Goal: Task Accomplishment & Management: Manage account settings

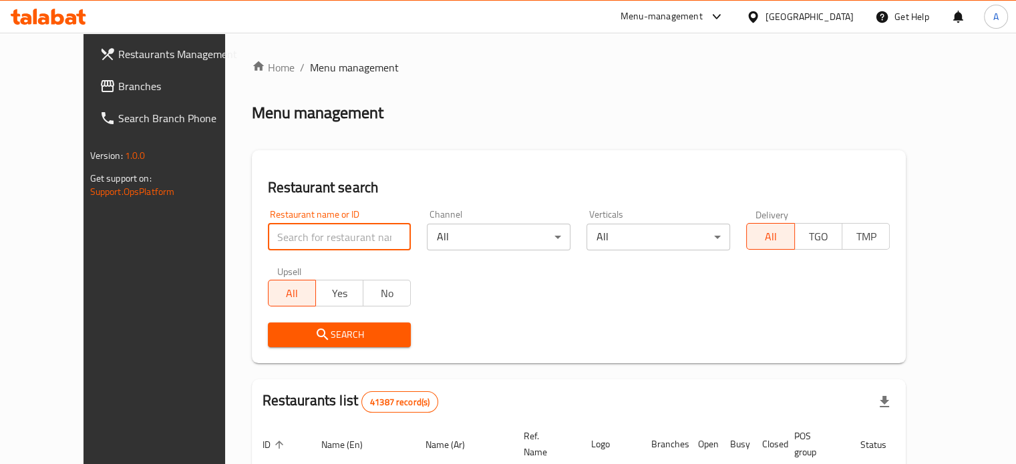
click at [268, 246] on input "search" at bounding box center [340, 237] width 144 height 27
type input "ح"
type input "pane"
click button "Search" at bounding box center [340, 335] width 144 height 25
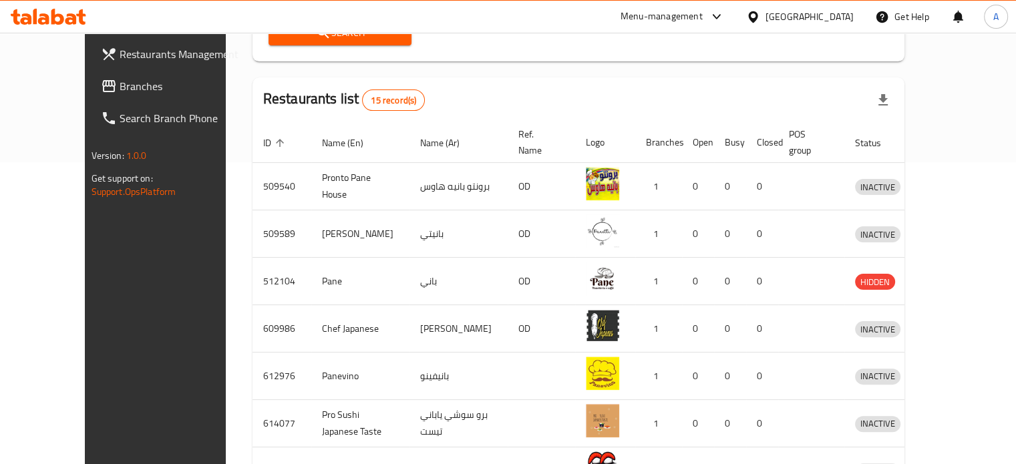
scroll to position [526, 0]
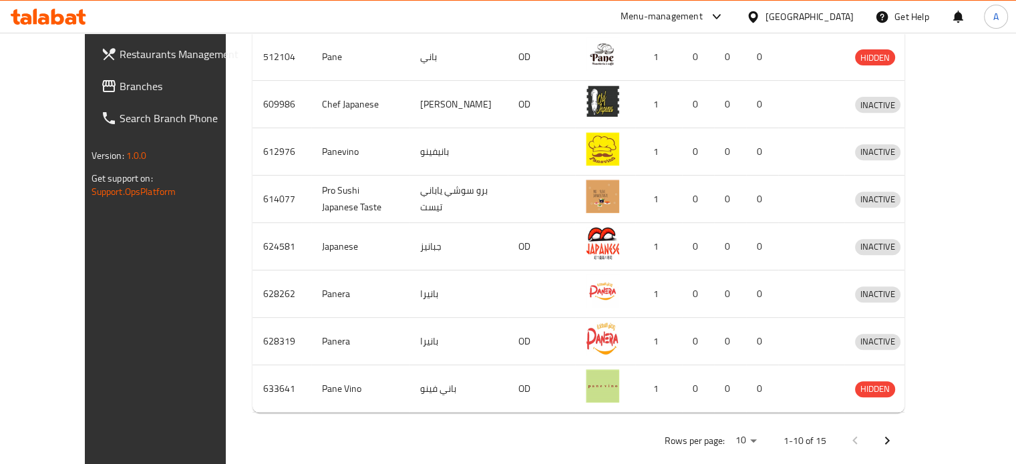
click at [895, 433] on icon "Next page" at bounding box center [887, 441] width 16 height 16
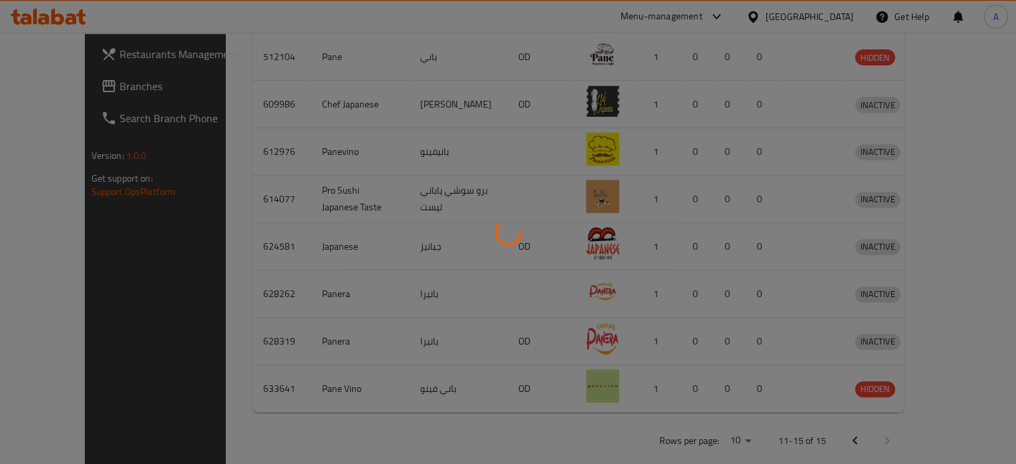
scroll to position [307, 0]
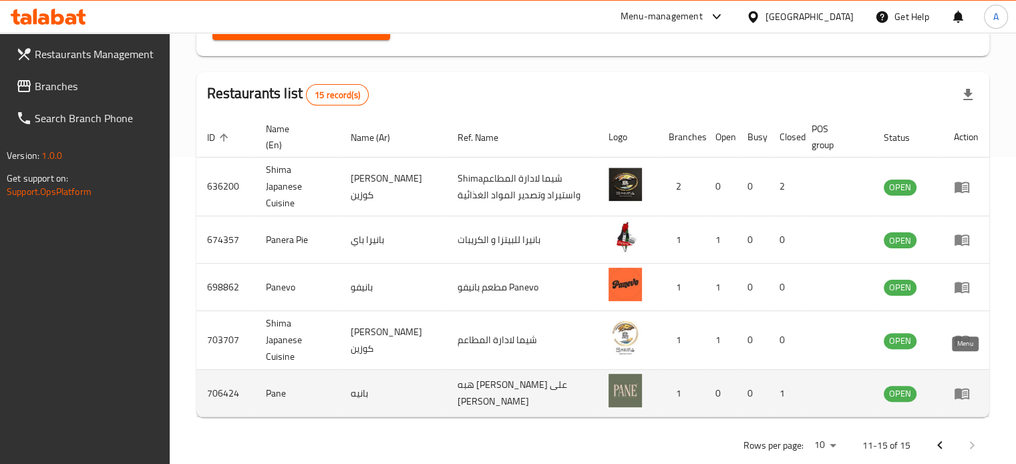
click at [966, 385] on icon "enhanced table" at bounding box center [962, 393] width 16 height 16
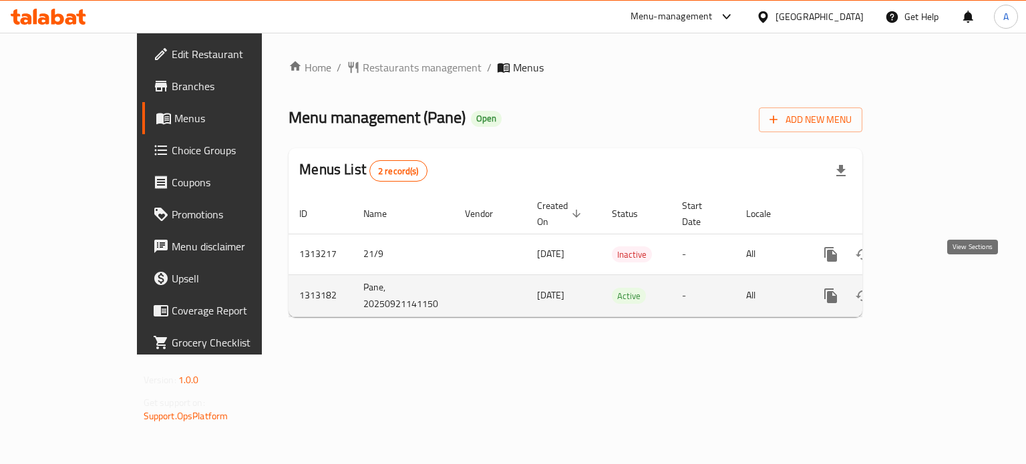
click at [935, 288] on icon "enhanced table" at bounding box center [927, 296] width 16 height 16
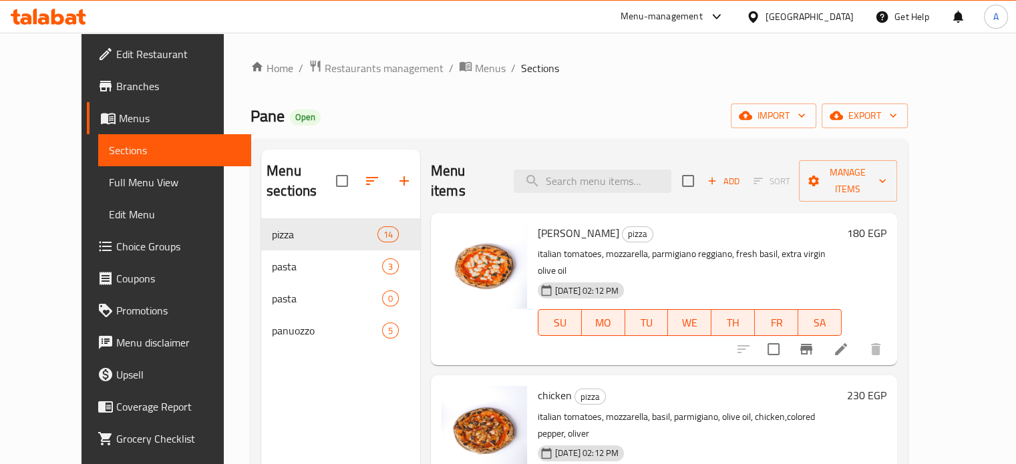
click at [886, 224] on h6 "180 EGP" at bounding box center [866, 233] width 39 height 19
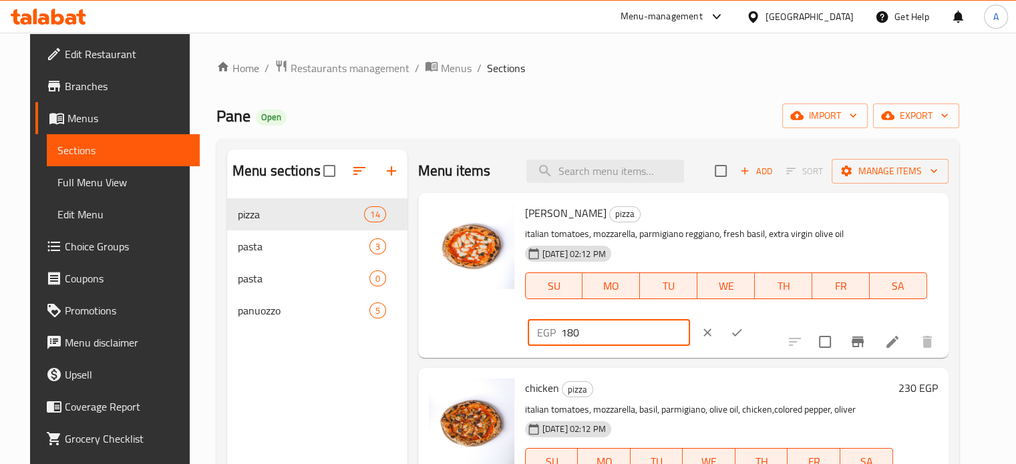
drag, startPoint x: 816, startPoint y: 219, endPoint x: 686, endPoint y: 234, distance: 131.1
click at [686, 234] on div "margherita pizza italian tomatoes, mozzarella, parmigiano reggiano, fresh basil…" at bounding box center [731, 275] width 423 height 154
type input "165"
click at [743, 326] on icon "ok" at bounding box center [736, 332] width 13 height 13
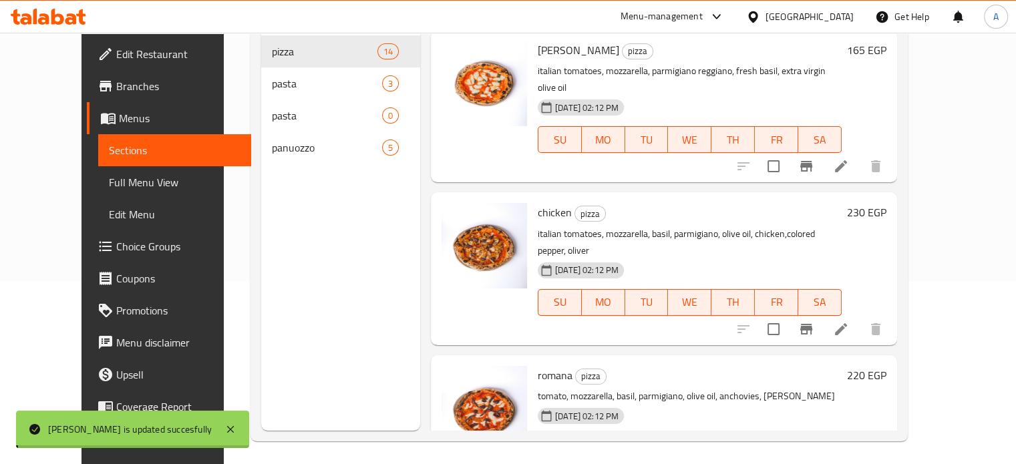
scroll to position [187, 0]
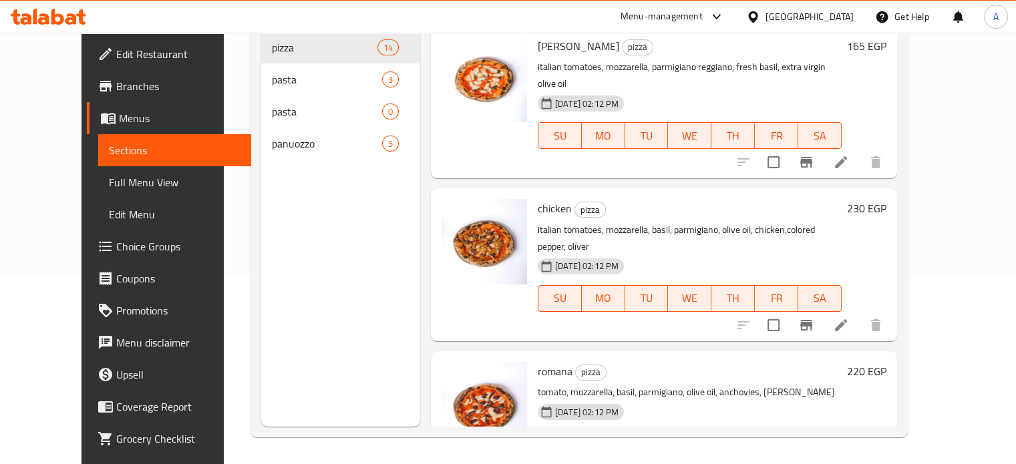
click at [886, 199] on h6 "230 EGP" at bounding box center [866, 208] width 39 height 19
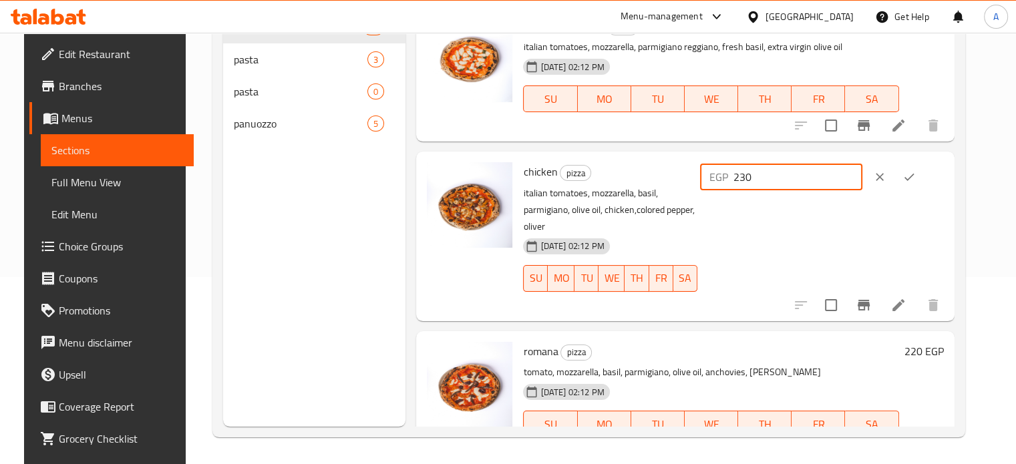
click at [785, 176] on input "230" at bounding box center [797, 177] width 129 height 27
type input "210"
click at [924, 188] on button "ok" at bounding box center [908, 176] width 29 height 29
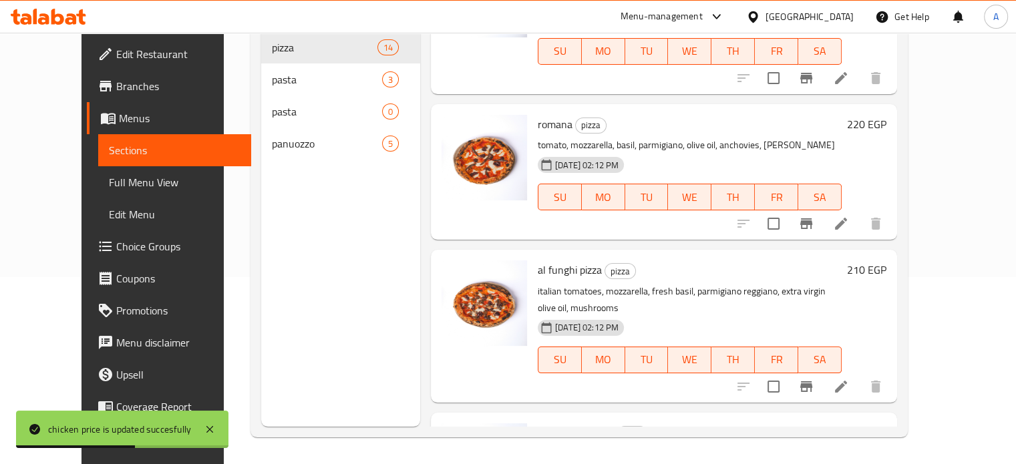
scroll to position [240, 0]
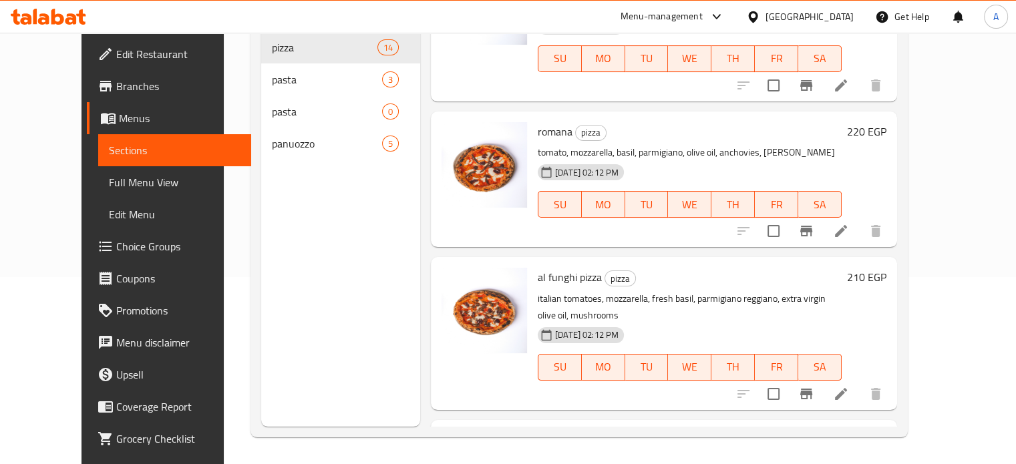
click at [886, 122] on h6 "220 EGP" at bounding box center [866, 131] width 39 height 19
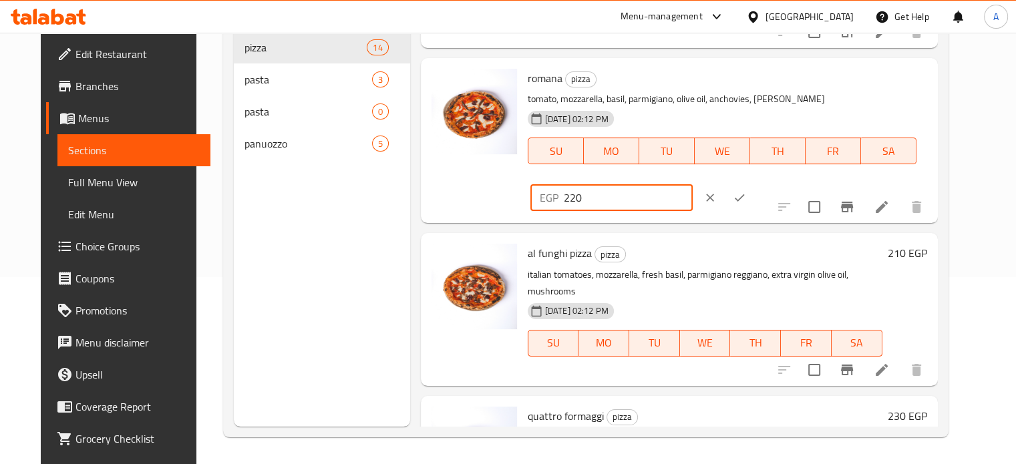
click at [693, 184] on input "220" at bounding box center [628, 197] width 129 height 27
type input "200"
click at [746, 191] on icon "ok" at bounding box center [739, 197] width 13 height 13
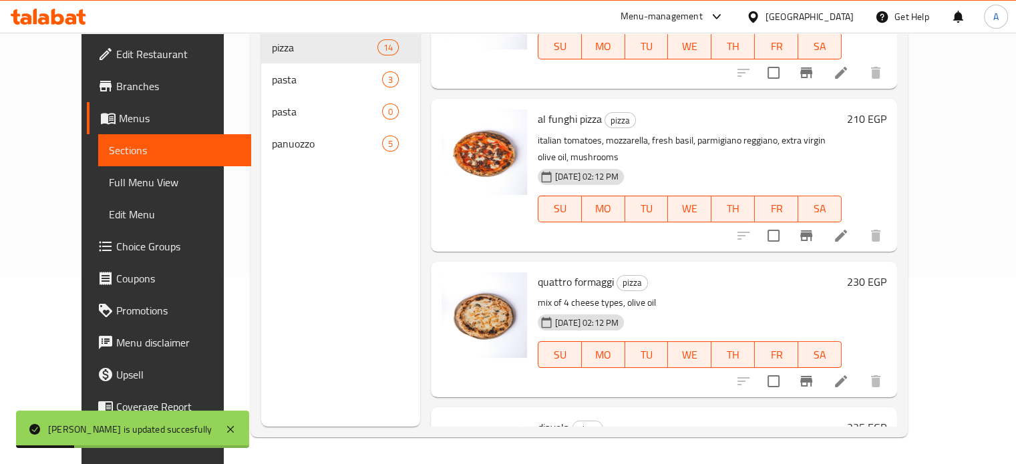
scroll to position [416, 0]
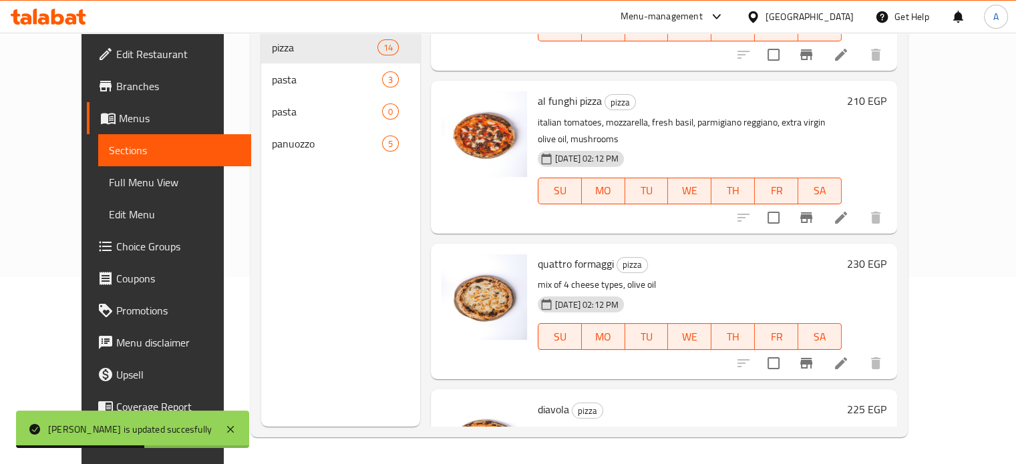
click at [886, 92] on h6 "210 EGP" at bounding box center [866, 101] width 39 height 19
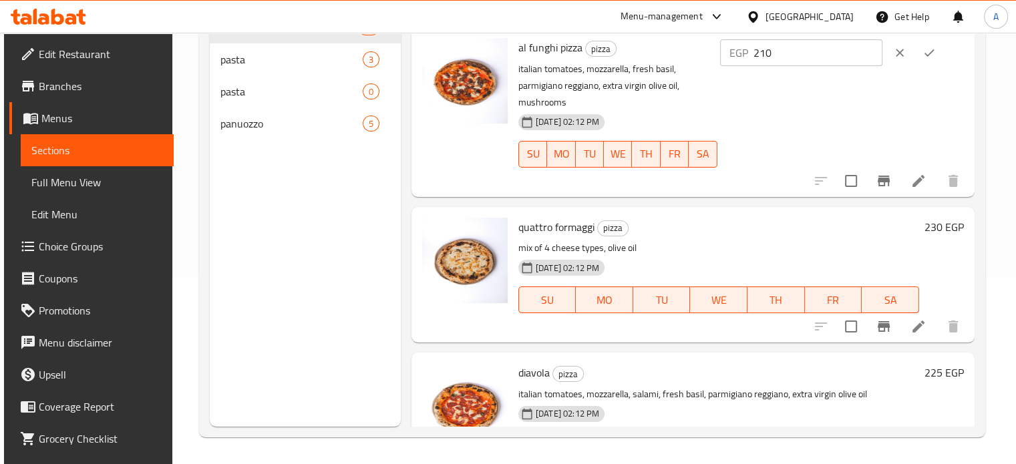
click at [996, 134] on div "Home / Restaurants management / Menus / Sections Pane Open import export Menu s…" at bounding box center [592, 155] width 840 height 618
drag, startPoint x: 788, startPoint y: 47, endPoint x: 692, endPoint y: 60, distance: 97.0
click at [692, 60] on div "al funghi pizza pizza italian tomatoes, mozzarella, fresh basil, parmigiano reg…" at bounding box center [741, 112] width 456 height 158
type input "190"
click at [928, 51] on icon "ok" at bounding box center [928, 52] width 13 height 13
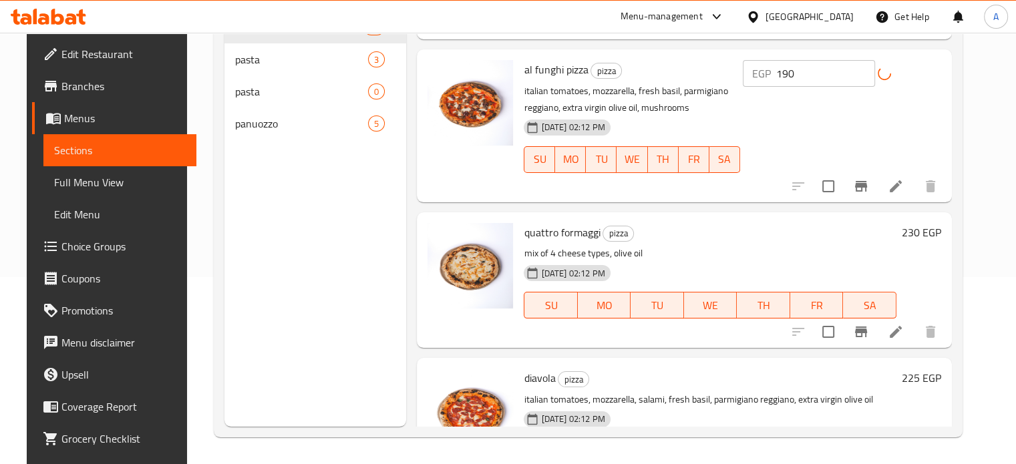
scroll to position [397, 0]
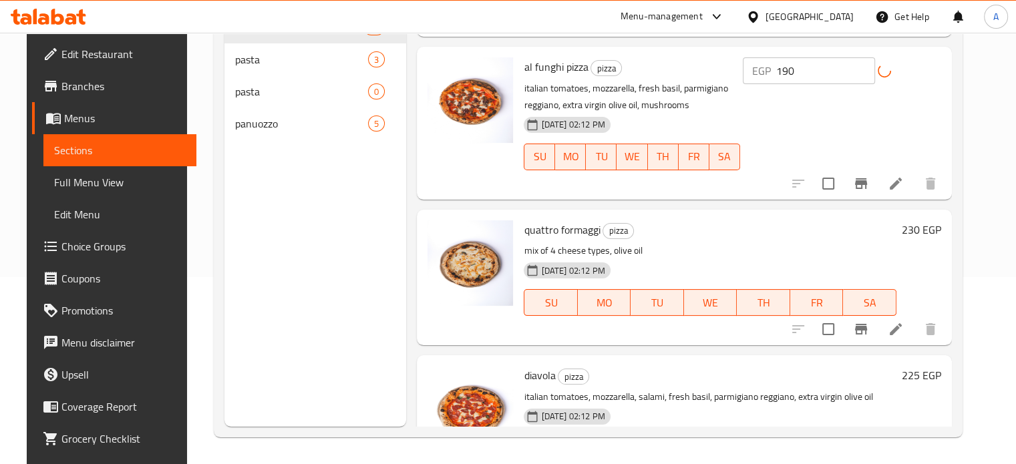
click at [930, 235] on h6 "230 EGP" at bounding box center [921, 229] width 39 height 19
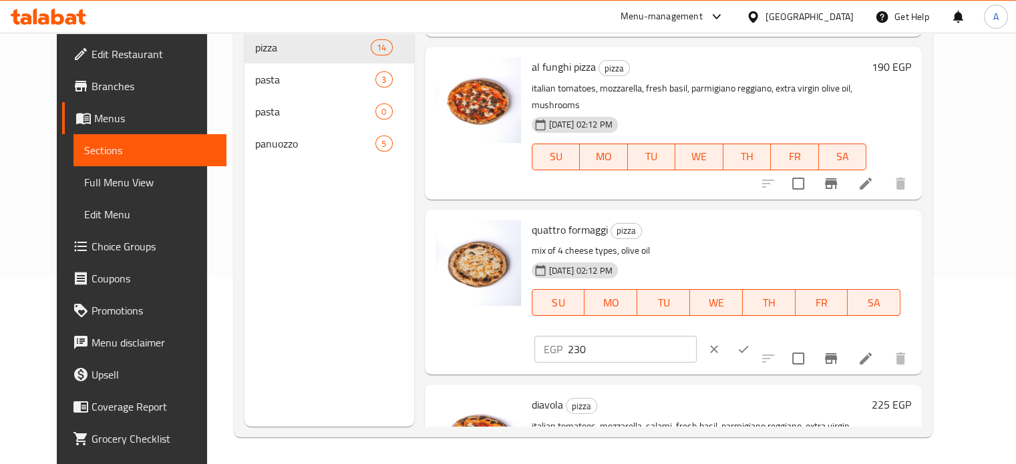
click at [917, 262] on div "quattro formaggi pizza mix of 4 cheese types, olive oil [DATE] 02:12 PM SU MO T…" at bounding box center [721, 292] width 391 height 154
drag, startPoint x: 791, startPoint y: 224, endPoint x: 780, endPoint y: 222, distance: 10.9
click at [697, 336] on input "230" at bounding box center [632, 349] width 129 height 27
type input "210"
click at [758, 335] on button "ok" at bounding box center [743, 349] width 29 height 29
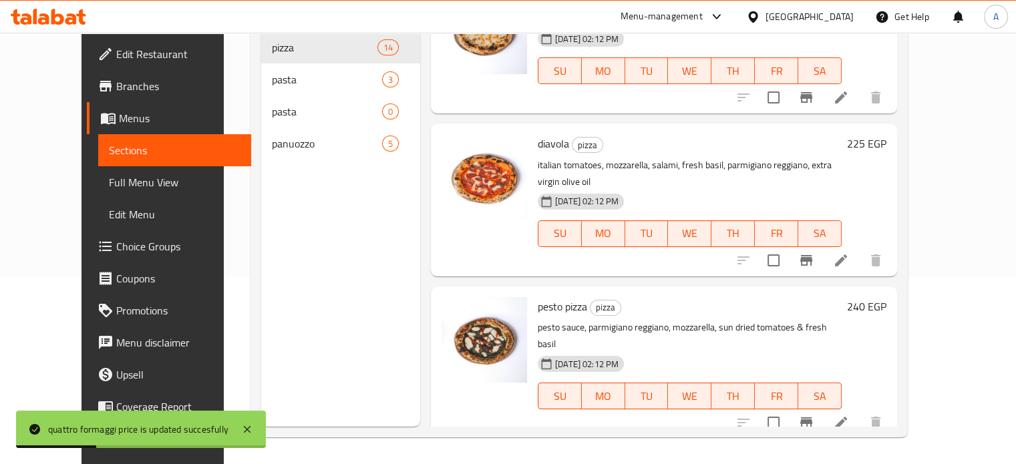
scroll to position [682, 0]
click at [886, 134] on h6 "225 EGP" at bounding box center [866, 143] width 39 height 19
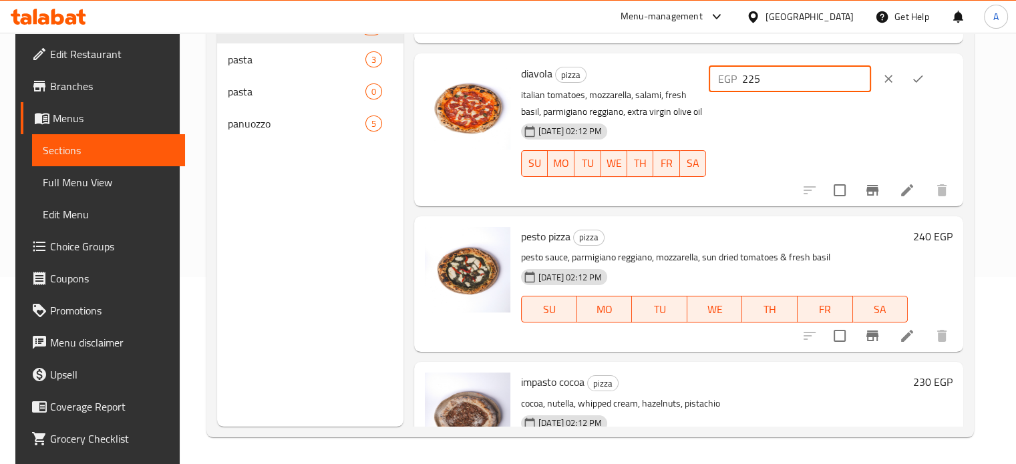
click at [786, 85] on input "225" at bounding box center [806, 78] width 129 height 27
type input "205"
click at [924, 74] on icon "ok" at bounding box center [917, 78] width 13 height 13
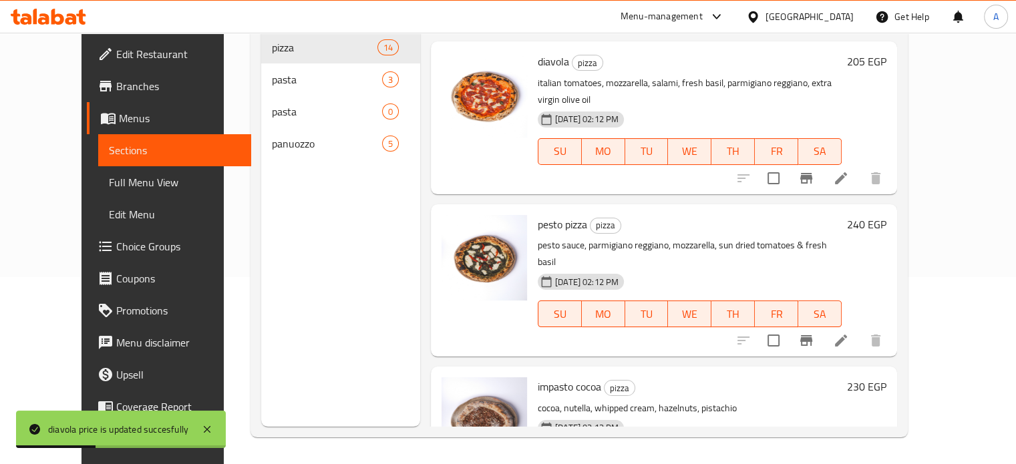
scroll to position [767, 0]
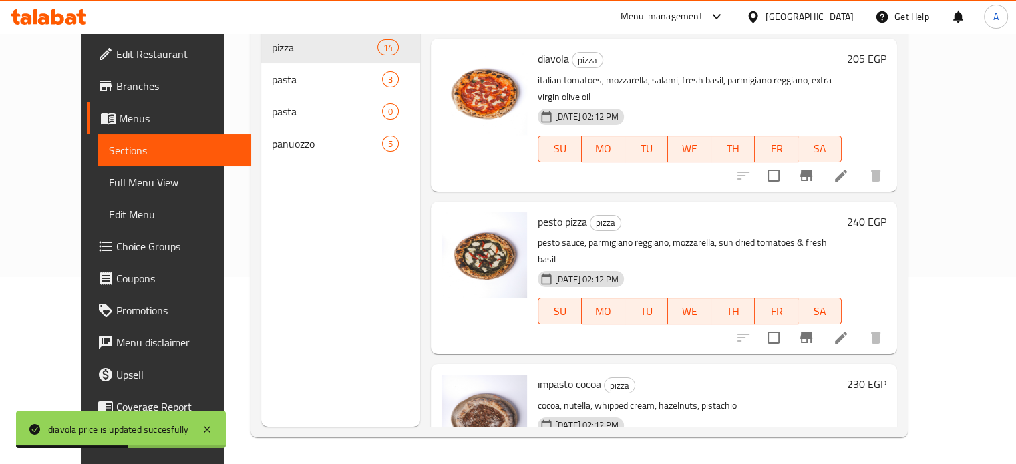
click at [886, 212] on h6 "240 EGP" at bounding box center [866, 221] width 39 height 19
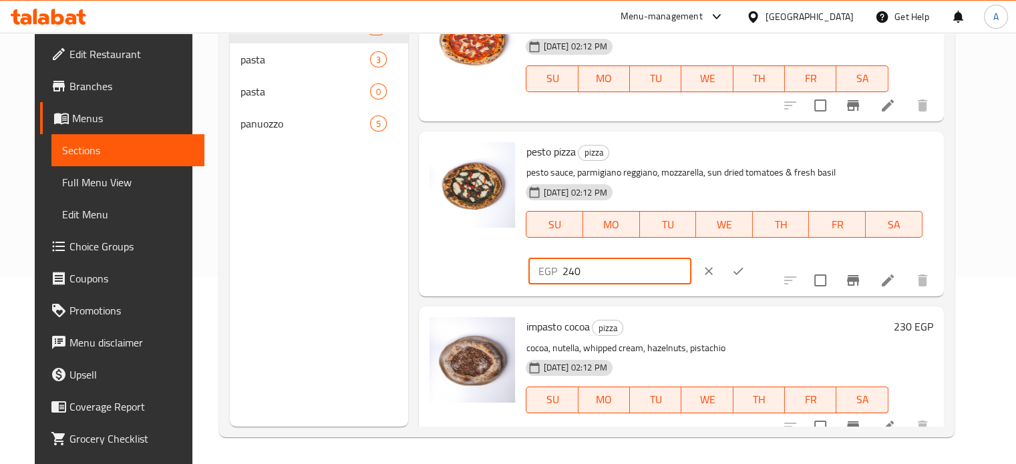
click at [691, 258] on input "240" at bounding box center [626, 271] width 129 height 27
type input "220"
click at [745, 264] on icon "ok" at bounding box center [737, 270] width 13 height 13
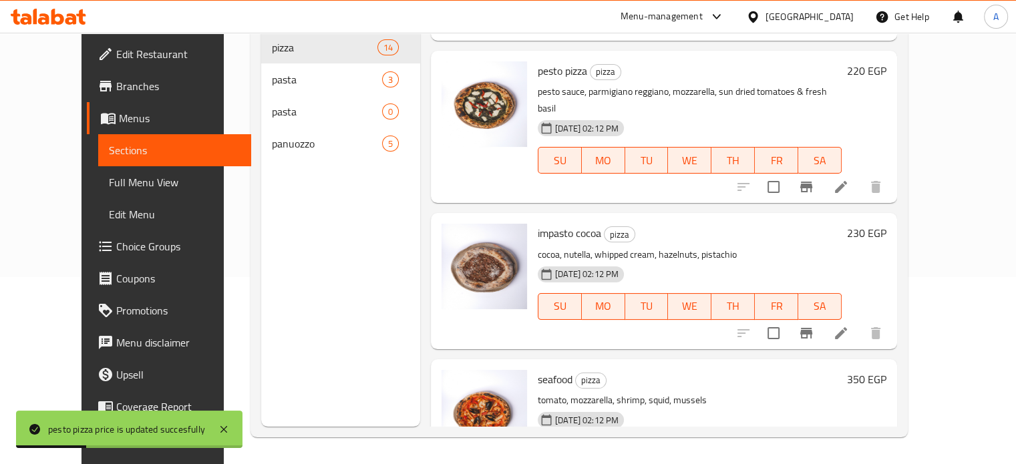
scroll to position [920, 0]
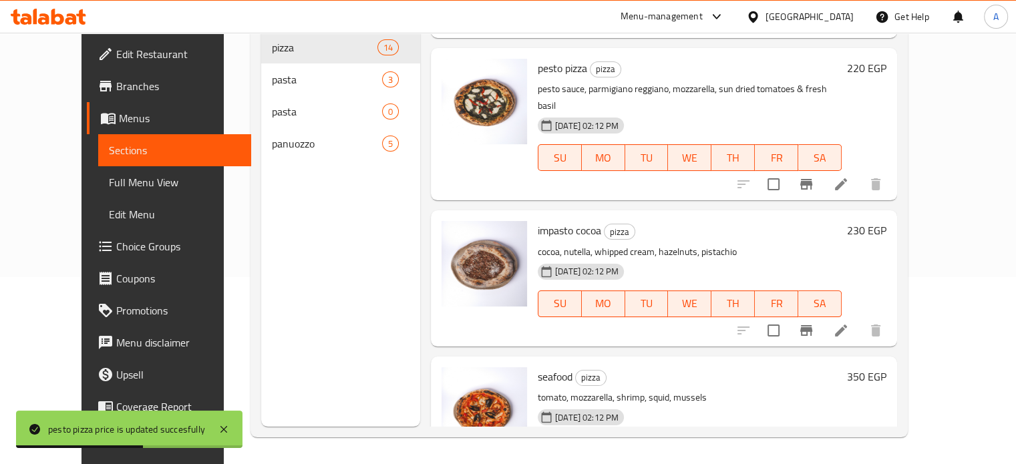
click at [886, 221] on h6 "230 EGP" at bounding box center [866, 230] width 39 height 19
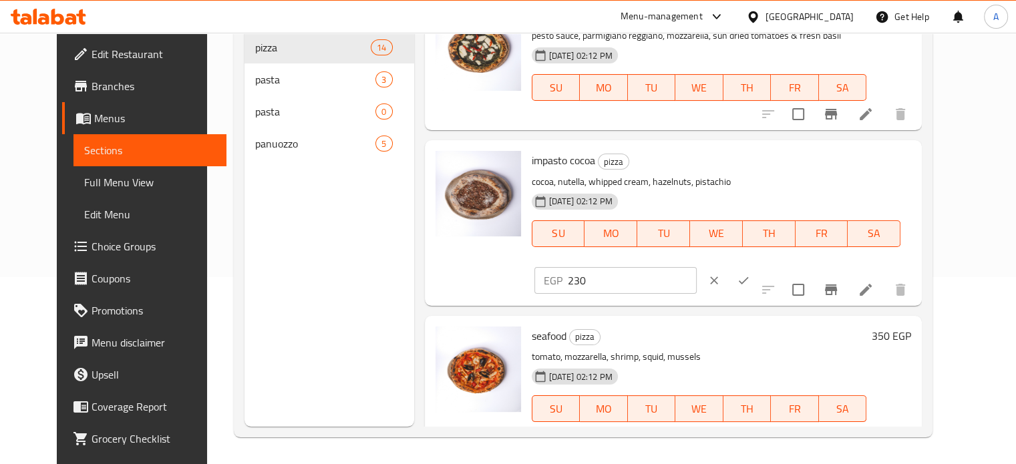
click at [867, 349] on p "tomato, mozzarella, shrimp, squid, mussels" at bounding box center [699, 357] width 335 height 17
click at [697, 267] on input "230" at bounding box center [632, 280] width 129 height 27
type input "210"
click at [750, 274] on icon "ok" at bounding box center [743, 280] width 13 height 13
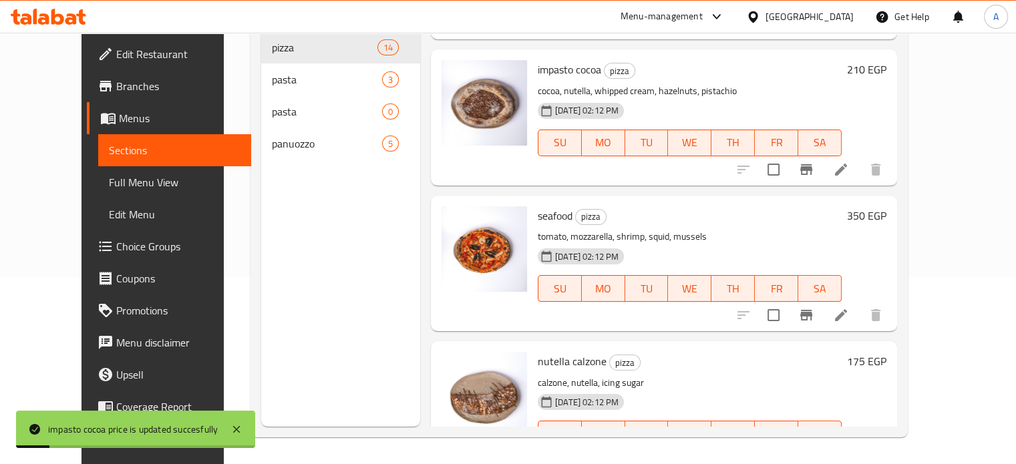
scroll to position [1084, 0]
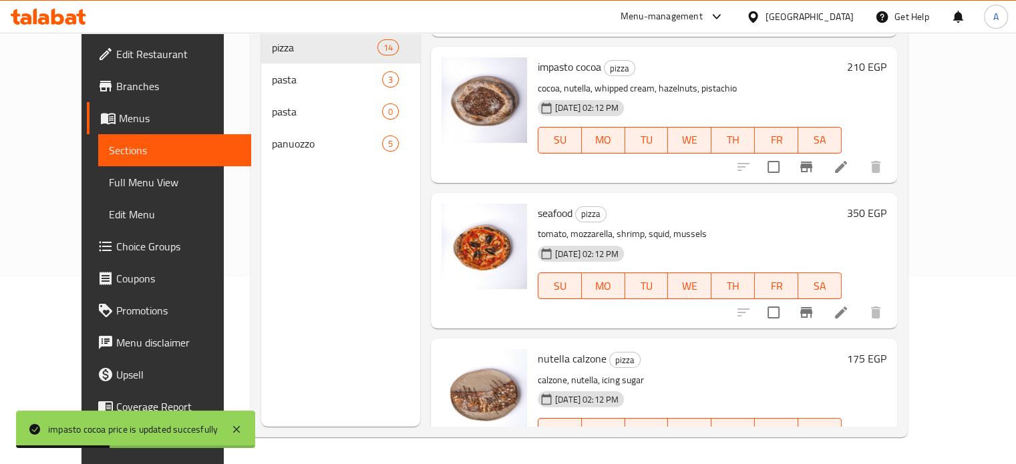
click at [886, 204] on h6 "350 EGP" at bounding box center [866, 213] width 39 height 19
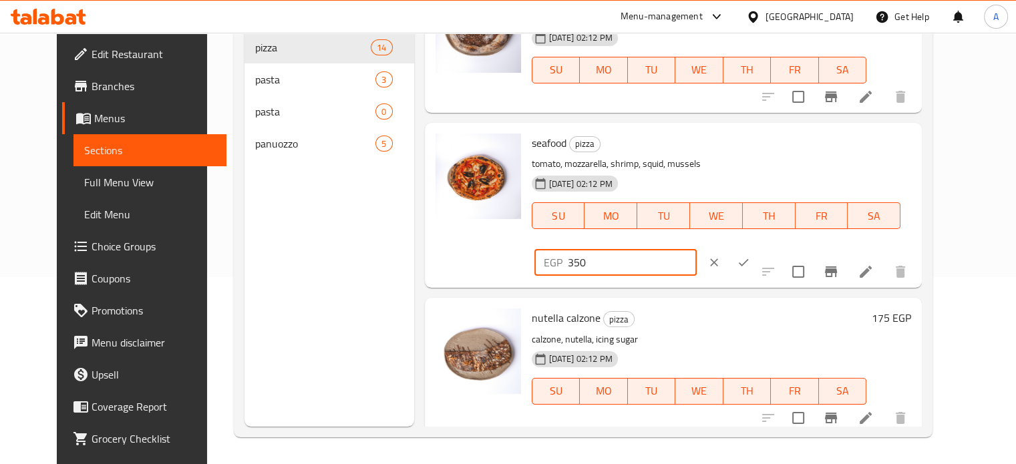
click at [697, 249] on input "350" at bounding box center [632, 262] width 129 height 27
type input "320"
click at [750, 256] on icon "ok" at bounding box center [743, 262] width 13 height 13
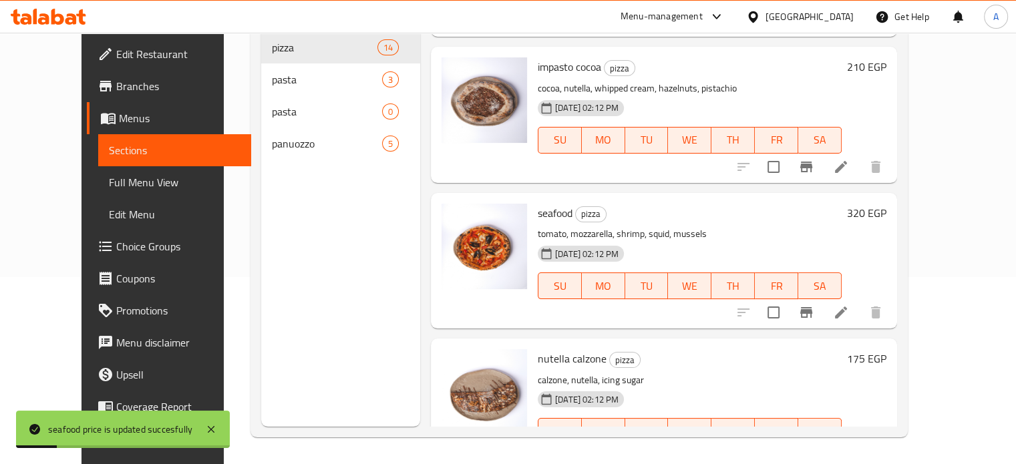
click at [886, 349] on h6 "175 EGP" at bounding box center [866, 358] width 39 height 19
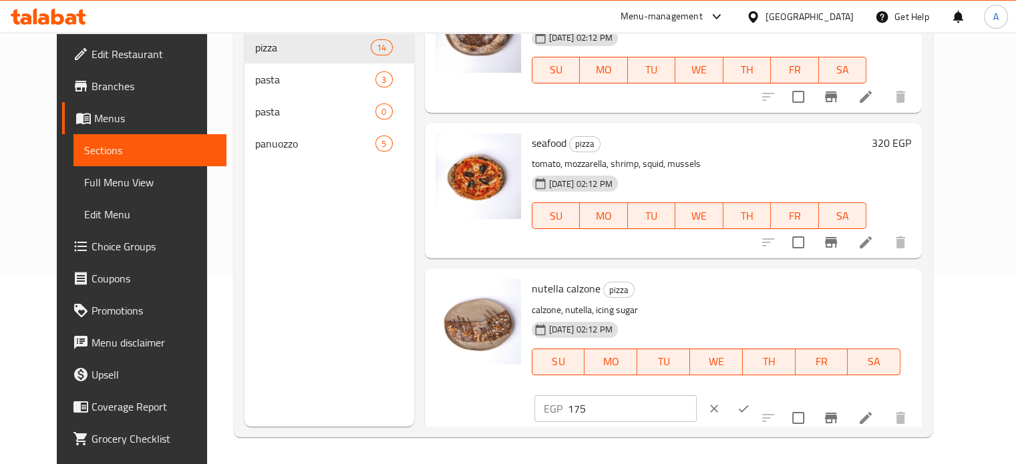
click at [697, 395] on input "175" at bounding box center [632, 408] width 129 height 27
drag, startPoint x: 781, startPoint y: 262, endPoint x: 790, endPoint y: 261, distance: 9.4
click at [697, 395] on input "175" at bounding box center [632, 408] width 129 height 27
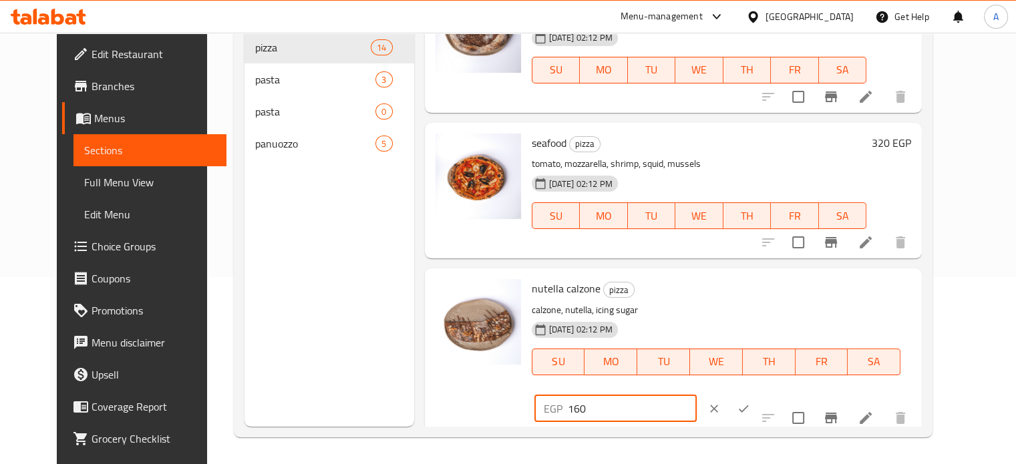
type input "160"
click at [750, 402] on icon "ok" at bounding box center [743, 408] width 13 height 13
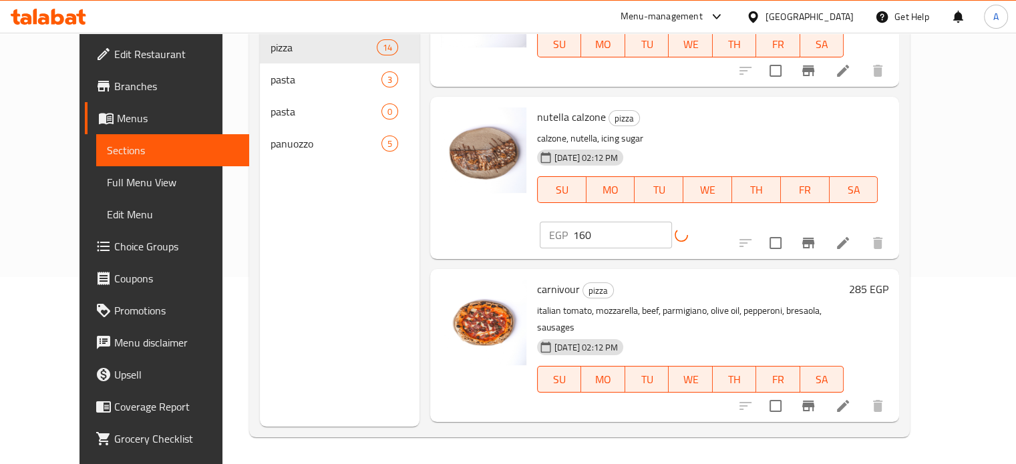
scroll to position [1328, 0]
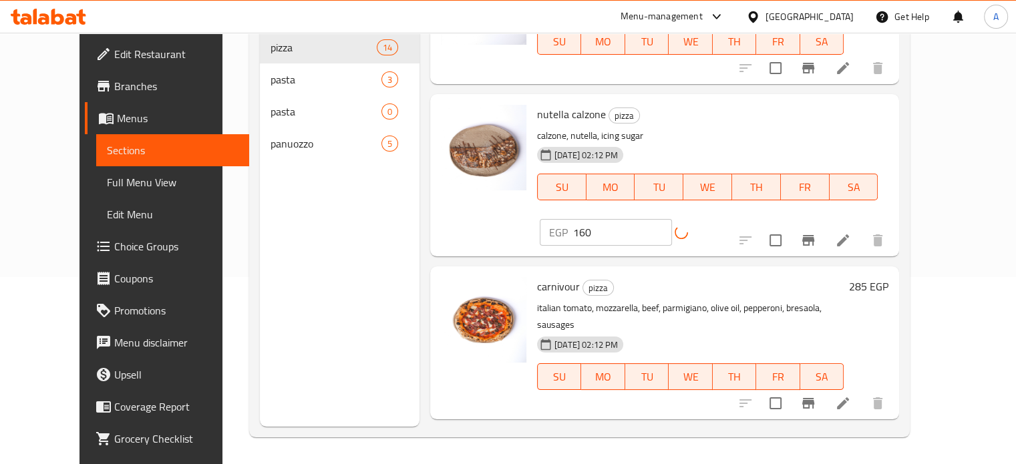
click at [888, 277] on h6 "285 EGP" at bounding box center [868, 286] width 39 height 19
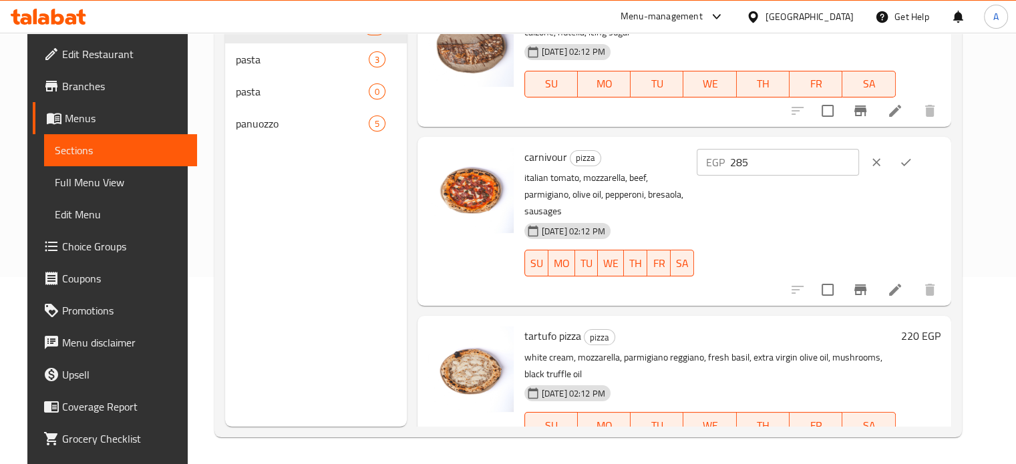
click at [898, 202] on div "EGP 285 ​" at bounding box center [817, 222] width 246 height 148
drag, startPoint x: 780, startPoint y: 166, endPoint x: 822, endPoint y: 175, distance: 43.1
click at [822, 175] on div "EGP 285 ​" at bounding box center [819, 162] width 244 height 29
type input "260"
click at [912, 157] on icon "ok" at bounding box center [905, 162] width 13 height 13
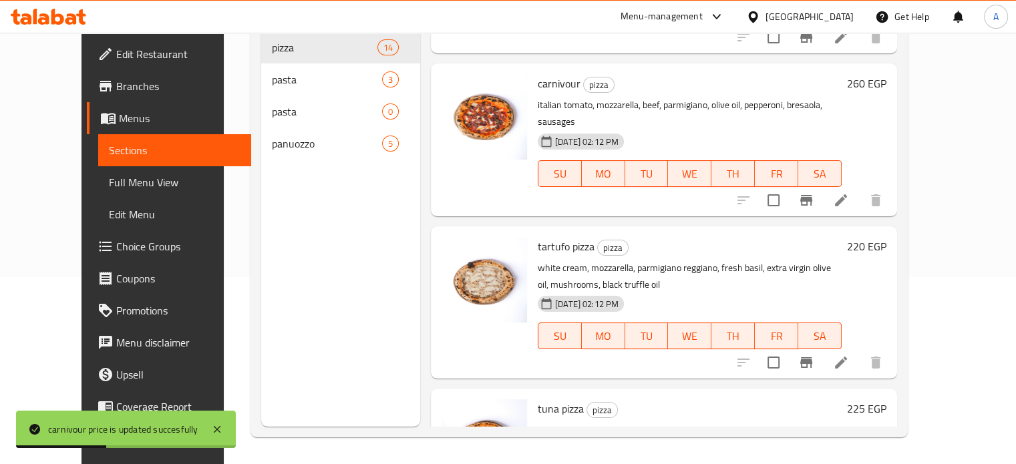
scroll to position [1507, 0]
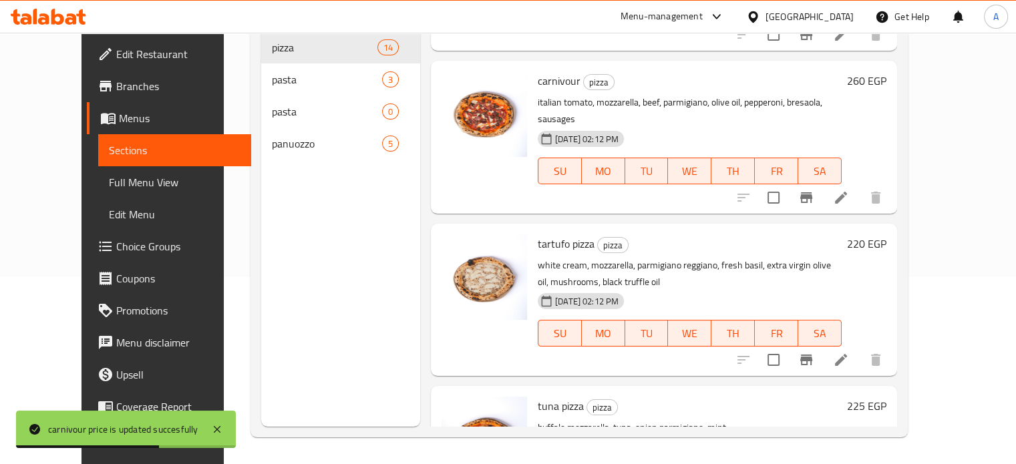
click at [886, 234] on h6 "220 EGP" at bounding box center [866, 243] width 39 height 19
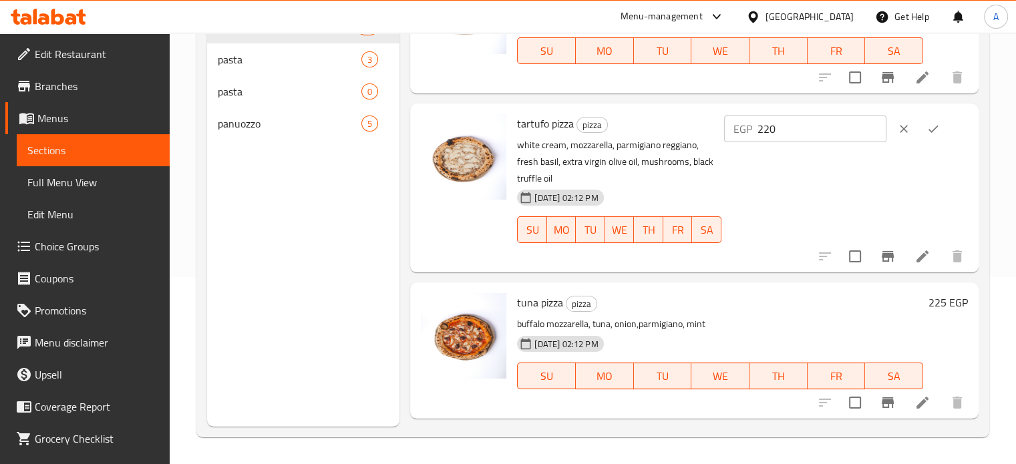
click at [927, 183] on div "EGP 220 ​" at bounding box center [844, 188] width 246 height 148
click at [786, 130] on input "220" at bounding box center [821, 129] width 129 height 27
type input "200"
click at [928, 133] on icon "ok" at bounding box center [932, 128] width 13 height 13
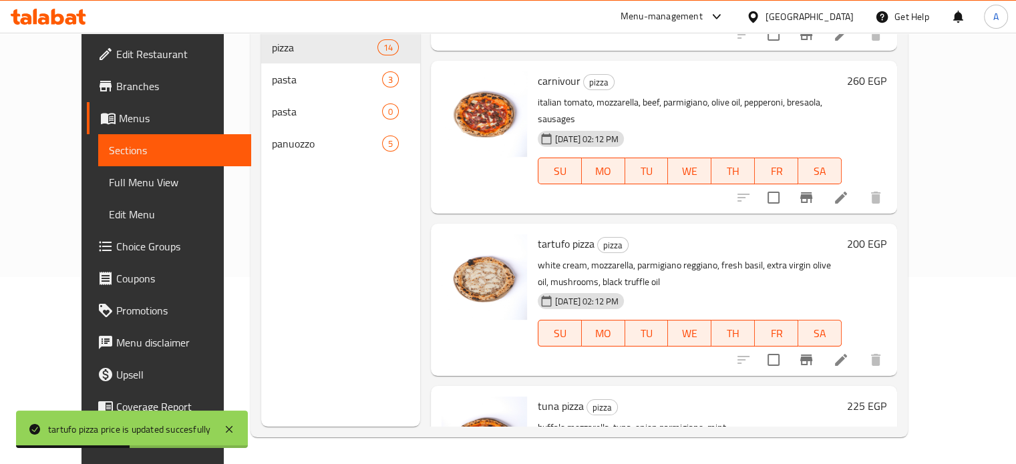
click at [886, 397] on h6 "225 EGP" at bounding box center [866, 406] width 39 height 19
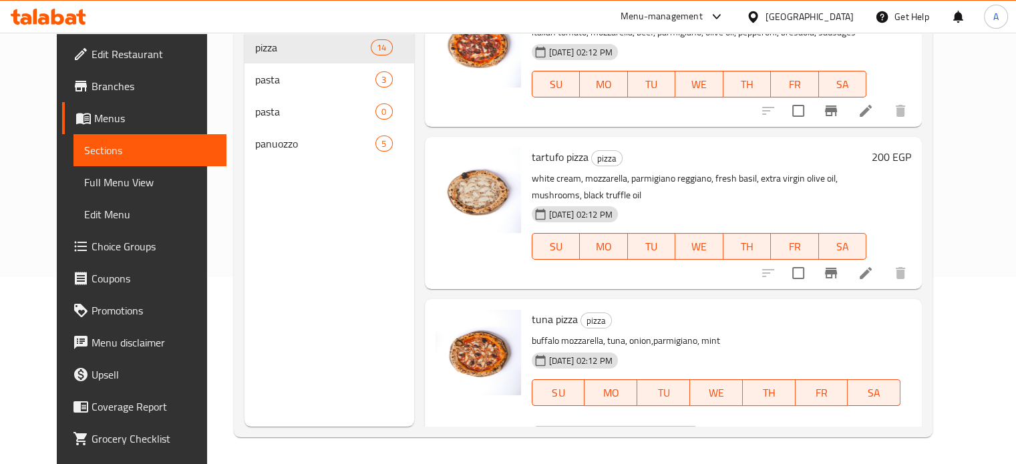
click at [778, 425] on div "EGP 225 ​" at bounding box center [655, 439] width 246 height 29
click at [697, 426] on input "225" at bounding box center [632, 439] width 129 height 27
type input "205"
click at [758, 425] on button "ok" at bounding box center [743, 439] width 29 height 29
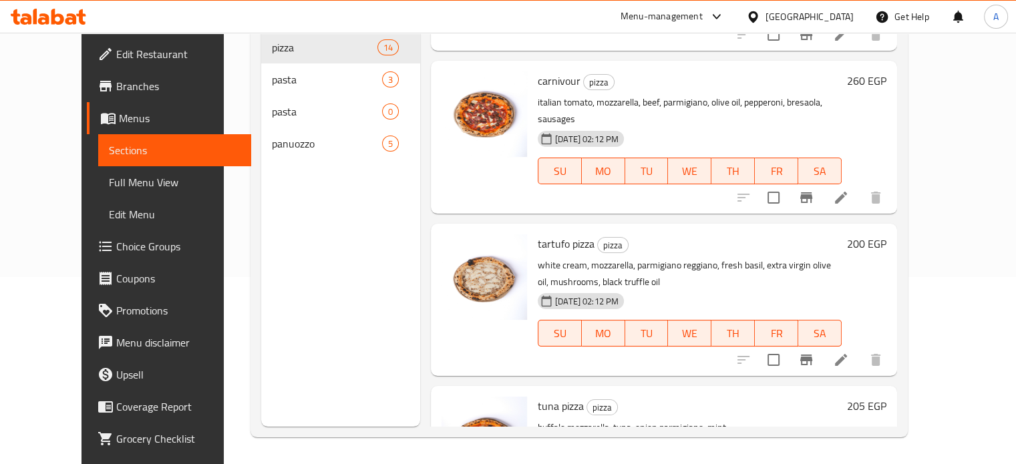
scroll to position [1628, 0]
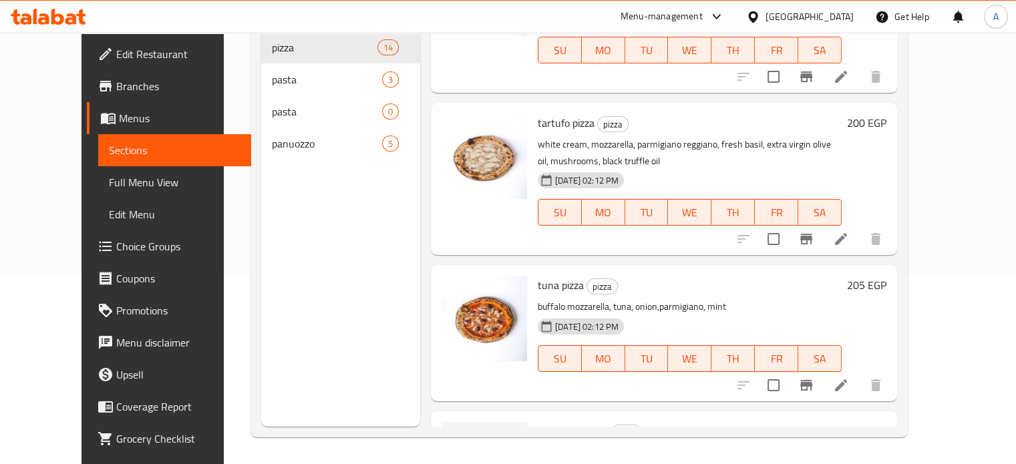
click at [886, 422] on h6 "360 EGP" at bounding box center [866, 431] width 39 height 19
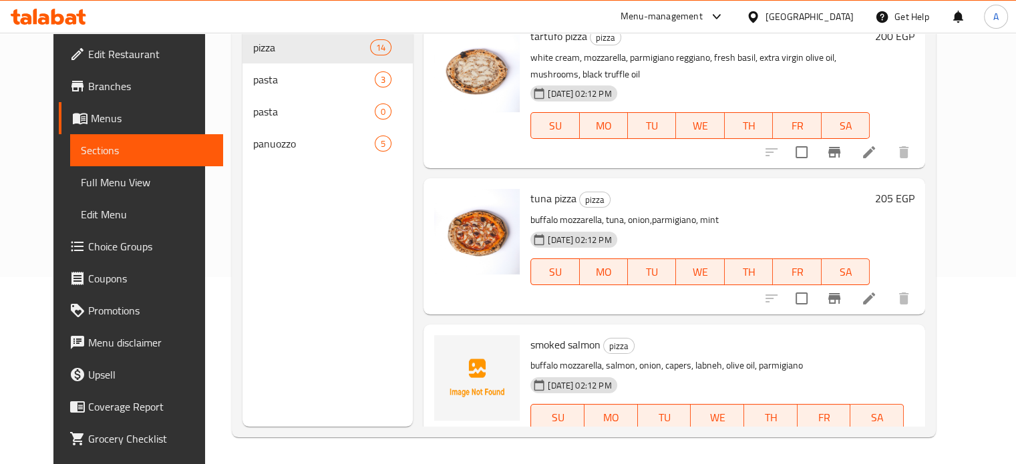
click at [777, 449] on div "EGP 360 ​" at bounding box center [653, 463] width 246 height 29
drag, startPoint x: 788, startPoint y: 317, endPoint x: 778, endPoint y: 318, distance: 10.1
click at [695, 451] on input "360" at bounding box center [630, 464] width 129 height 27
type input "330"
click at [757, 449] on button "ok" at bounding box center [742, 463] width 29 height 29
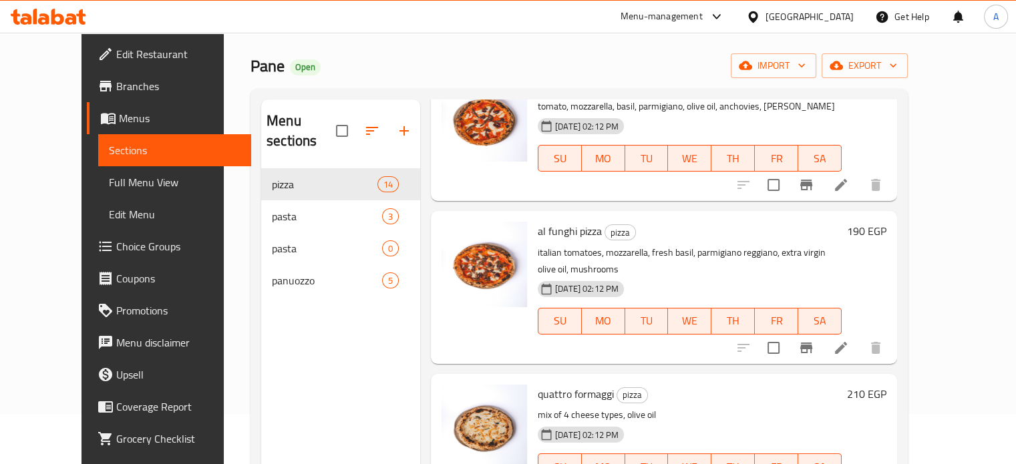
scroll to position [44, 0]
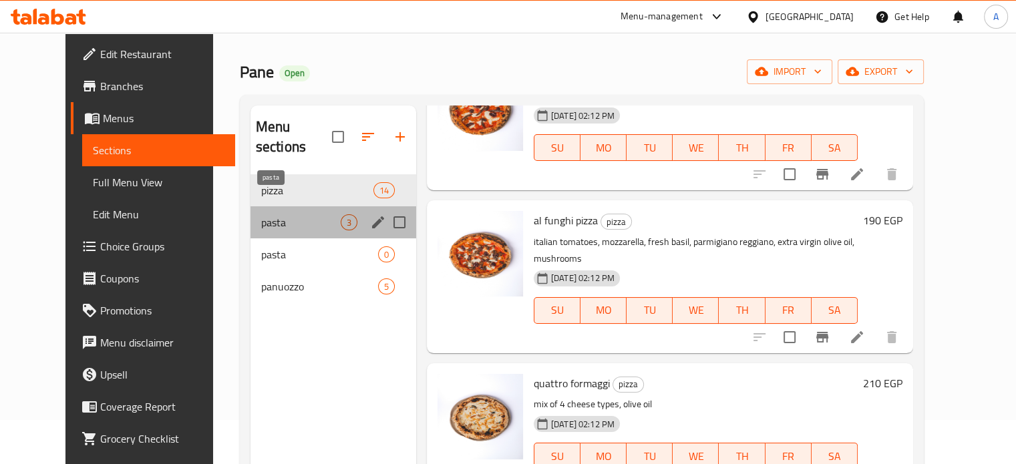
click at [261, 214] on span "pasta" at bounding box center [300, 222] width 79 height 16
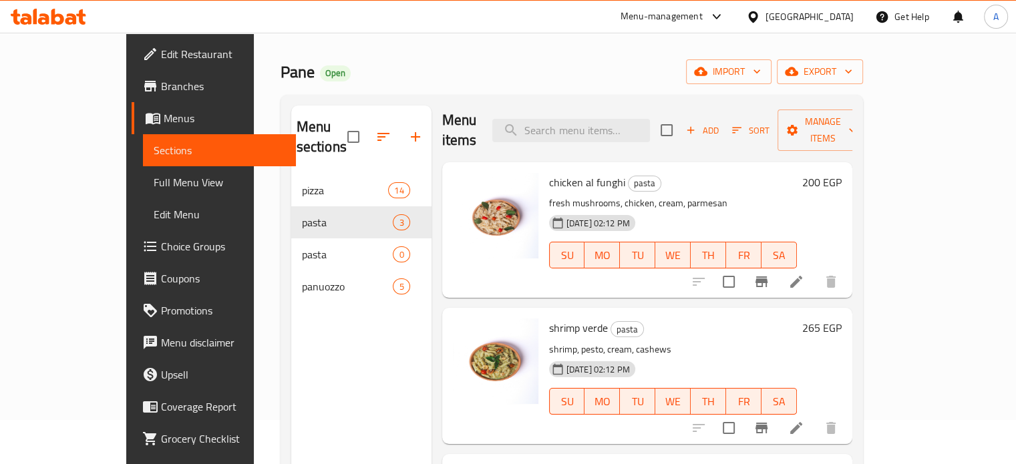
scroll to position [182, 0]
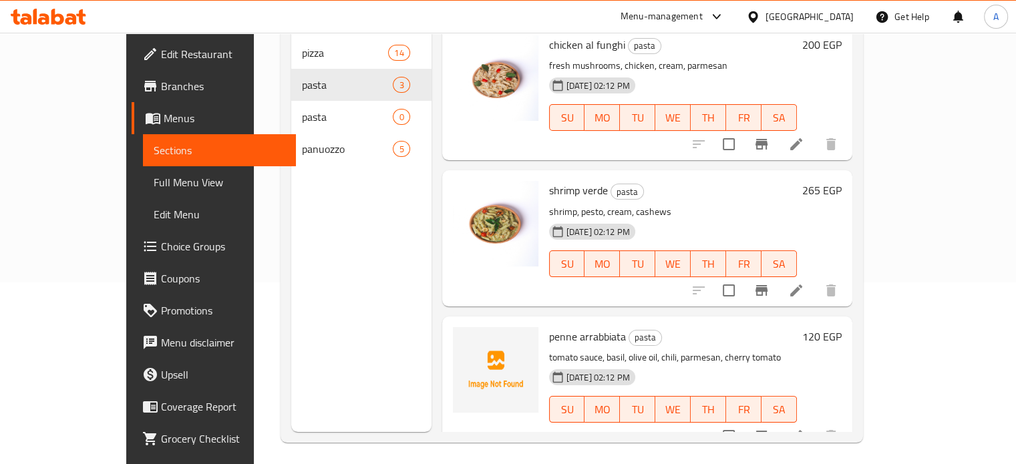
click at [852, 277] on div "shrimp verde pasta shrimp, pesto, cream, cashews [DATE] 02:12 PM SU MO TU WE TH…" at bounding box center [647, 238] width 410 height 136
click at [842, 327] on h6 "120 EGP" at bounding box center [821, 336] width 39 height 19
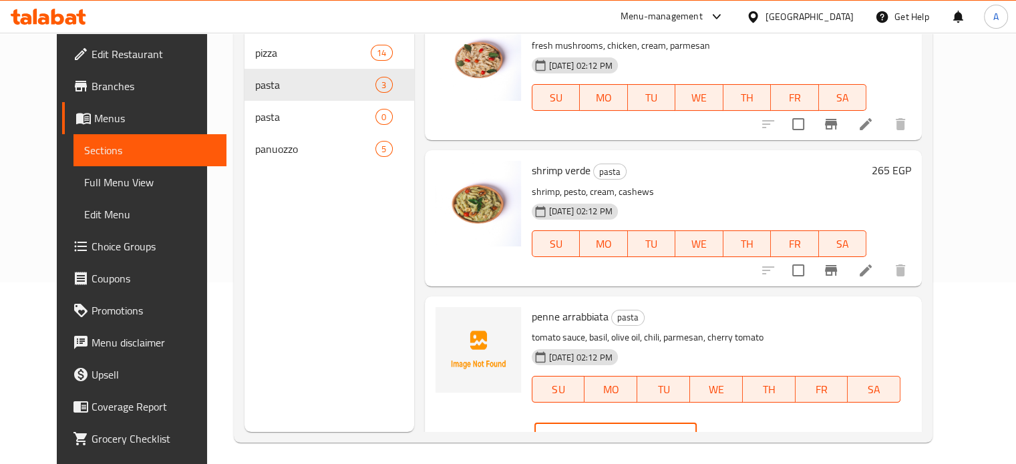
click at [697, 423] on input "120" at bounding box center [632, 436] width 129 height 27
type input "110"
click at [750, 429] on icon "ok" at bounding box center [743, 435] width 13 height 13
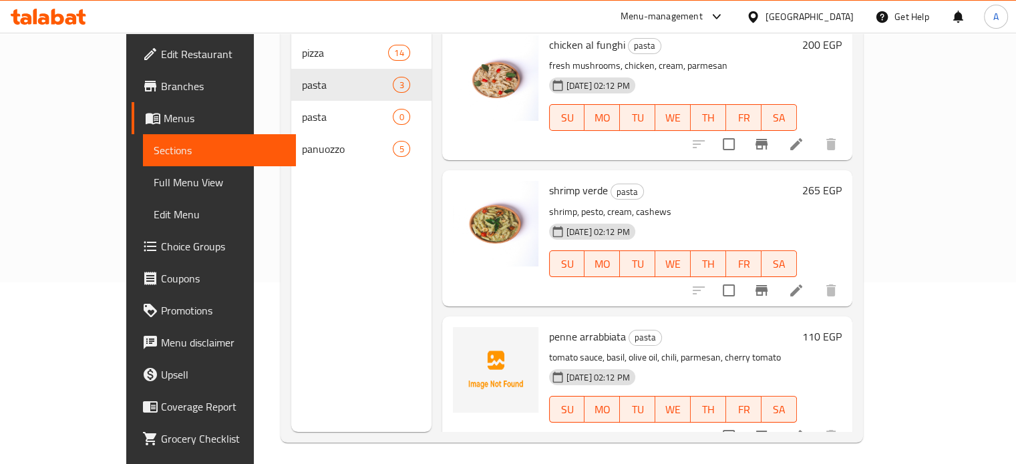
click at [842, 181] on h6 "265 EGP" at bounding box center [821, 190] width 39 height 19
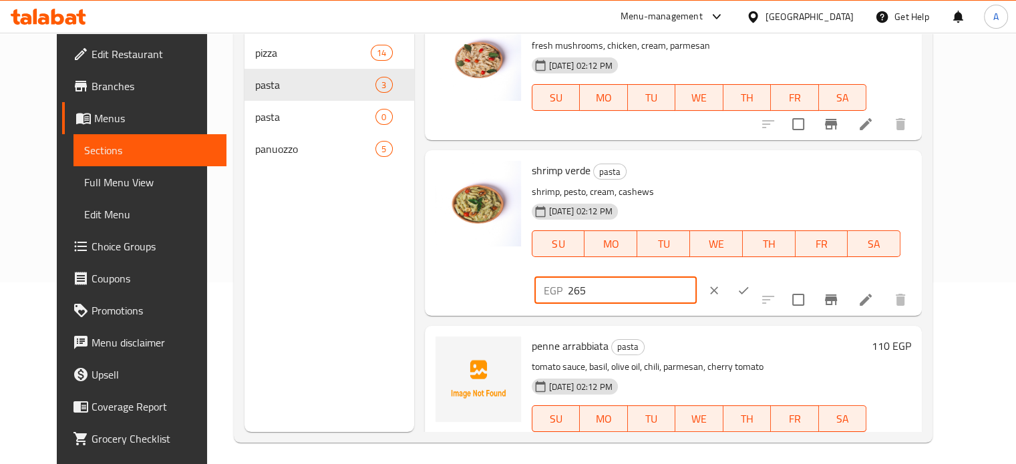
drag, startPoint x: 783, startPoint y: 174, endPoint x: 872, endPoint y: 109, distance: 109.9
click at [872, 25] on div "chicken al funghi pasta fresh mushrooms, chicken, cream, parmesan [DATE] 02:12 …" at bounding box center [674, 15] width 498 height 20
type input "240"
click at [750, 284] on icon "ok" at bounding box center [743, 290] width 13 height 13
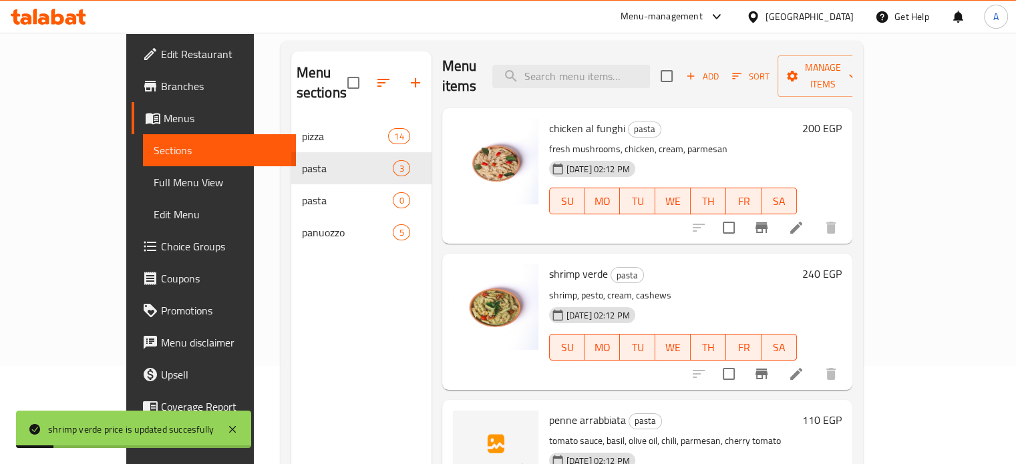
scroll to position [97, 0]
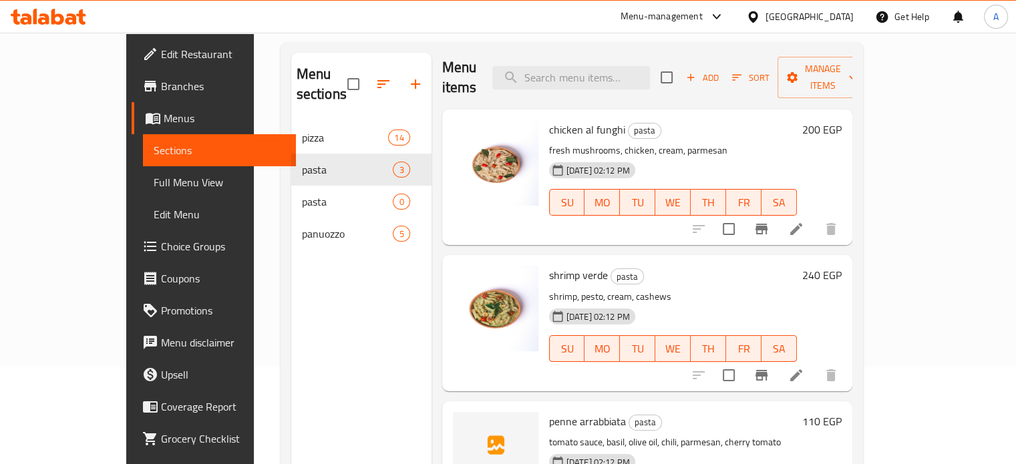
click at [842, 120] on h6 "200 EGP" at bounding box center [821, 129] width 39 height 19
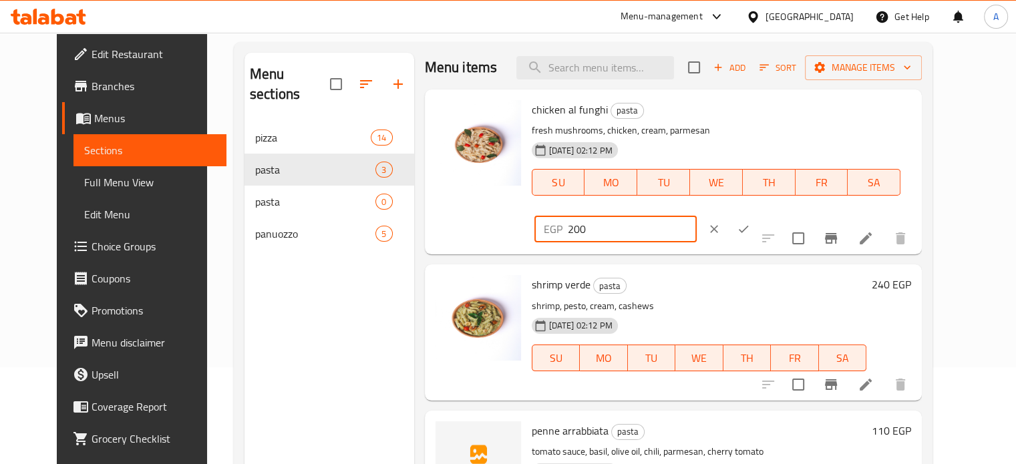
drag, startPoint x: 788, startPoint y: 117, endPoint x: 678, endPoint y: 155, distance: 116.6
click at [678, 155] on div "chicken al funghi pasta fresh mushrooms, chicken, cream, parmesan [DATE] 02:12 …" at bounding box center [721, 172] width 391 height 154
type input "180"
click at [750, 222] on icon "ok" at bounding box center [743, 228] width 13 height 13
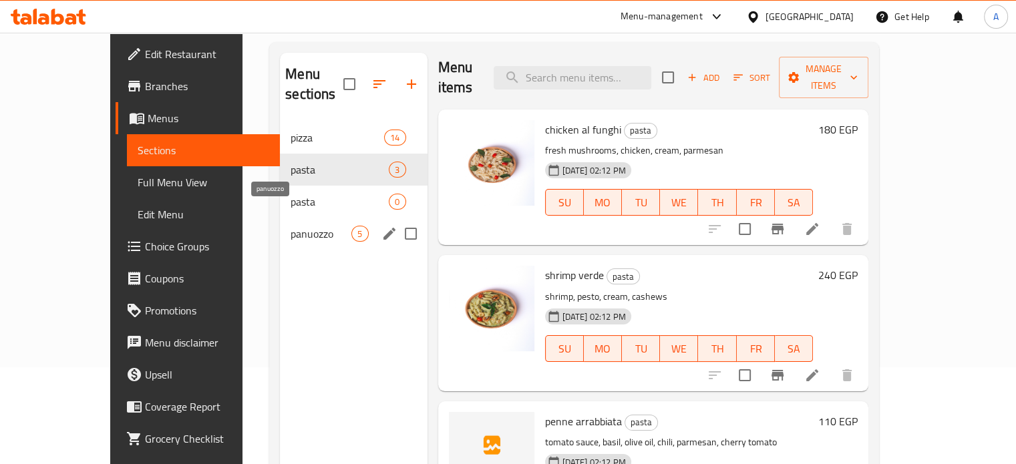
click at [291, 226] on span "panuozzo" at bounding box center [321, 234] width 61 height 16
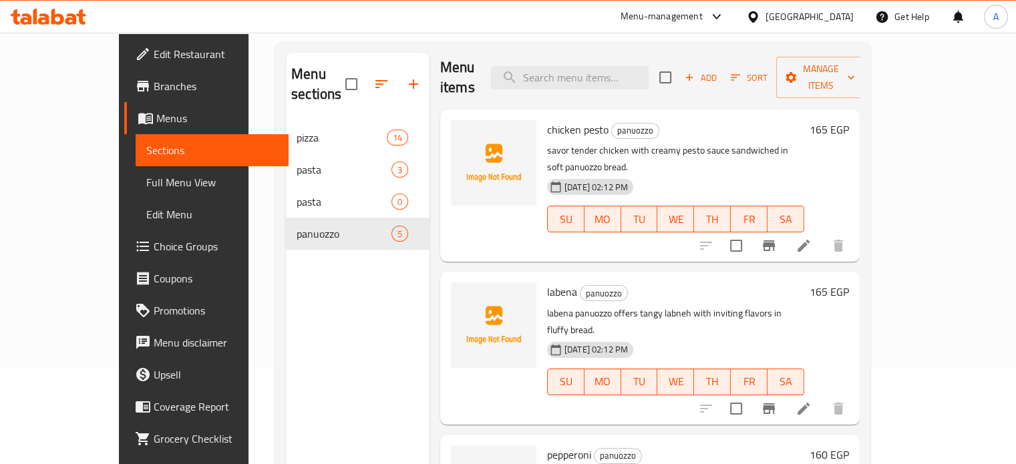
click at [809, 337] on div "[DATE] 02:12 PM SU MO TU WE TH FR SA" at bounding box center [676, 373] width 268 height 72
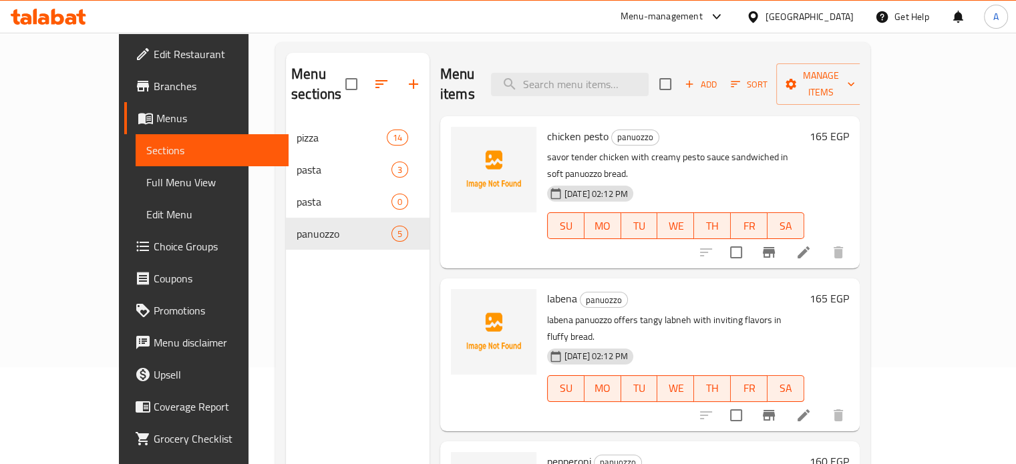
click at [849, 127] on h6 "165 EGP" at bounding box center [828, 136] width 39 height 19
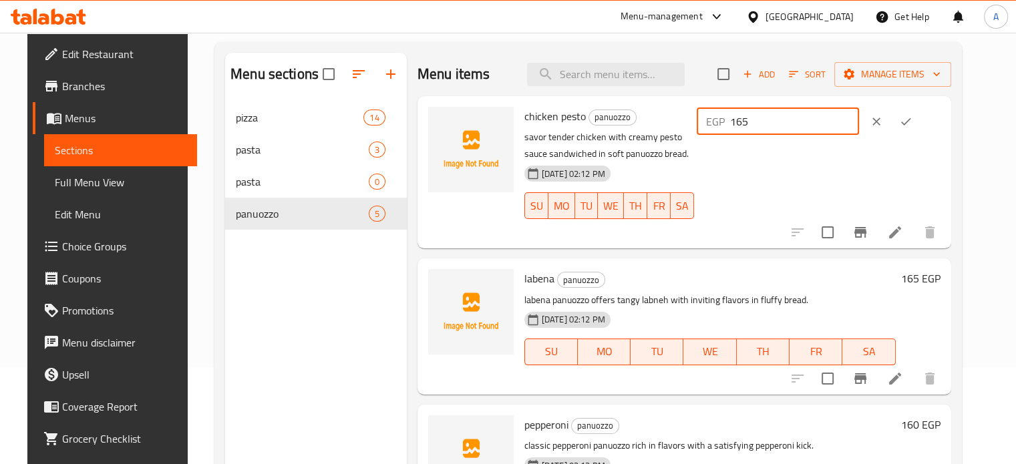
click at [781, 122] on input "165" at bounding box center [794, 121] width 129 height 27
click at [791, 122] on input "15" at bounding box center [794, 121] width 129 height 27
type input "150"
click at [912, 120] on icon "ok" at bounding box center [905, 121] width 13 height 13
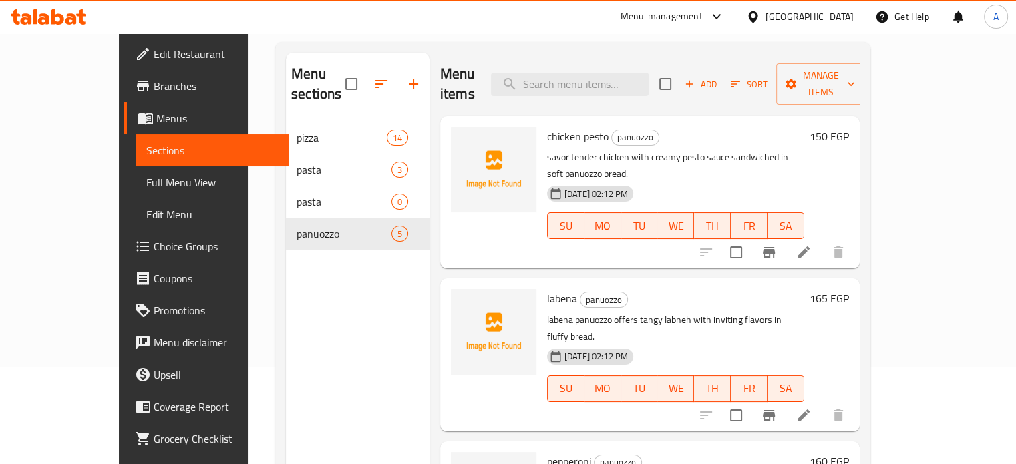
click at [849, 289] on h6 "165 EGP" at bounding box center [828, 298] width 39 height 19
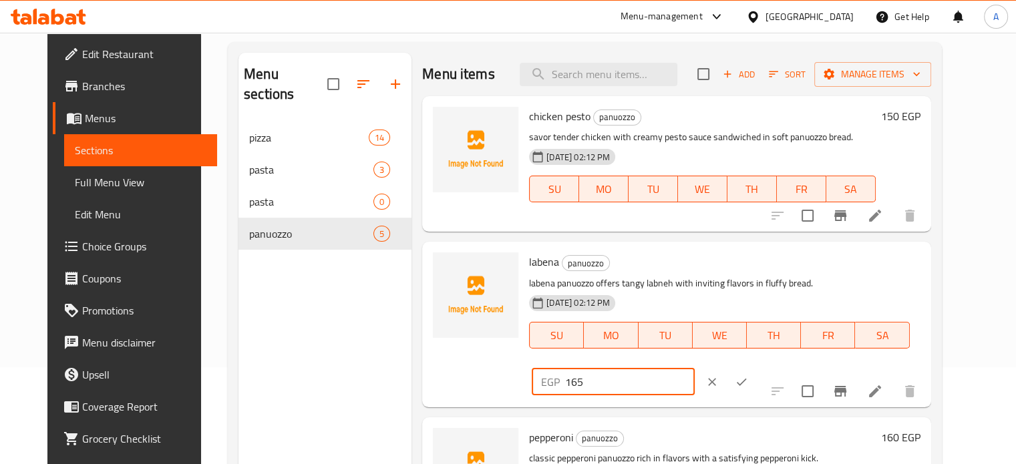
drag, startPoint x: 787, startPoint y: 269, endPoint x: 759, endPoint y: 275, distance: 28.7
click at [694, 369] on div "EGP 165 ​" at bounding box center [613, 382] width 162 height 27
click at [694, 369] on input "15" at bounding box center [629, 382] width 129 height 27
type input "150"
click at [748, 375] on icon "ok" at bounding box center [741, 381] width 13 height 13
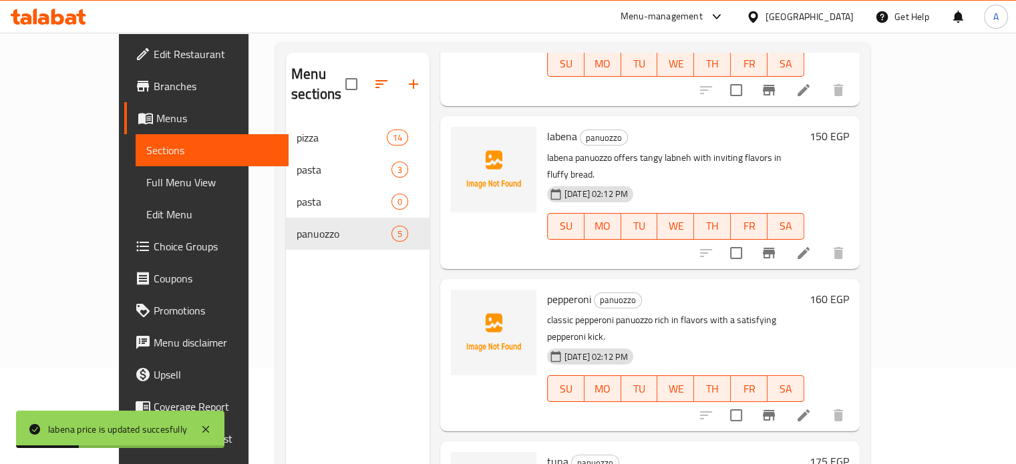
scroll to position [190, 0]
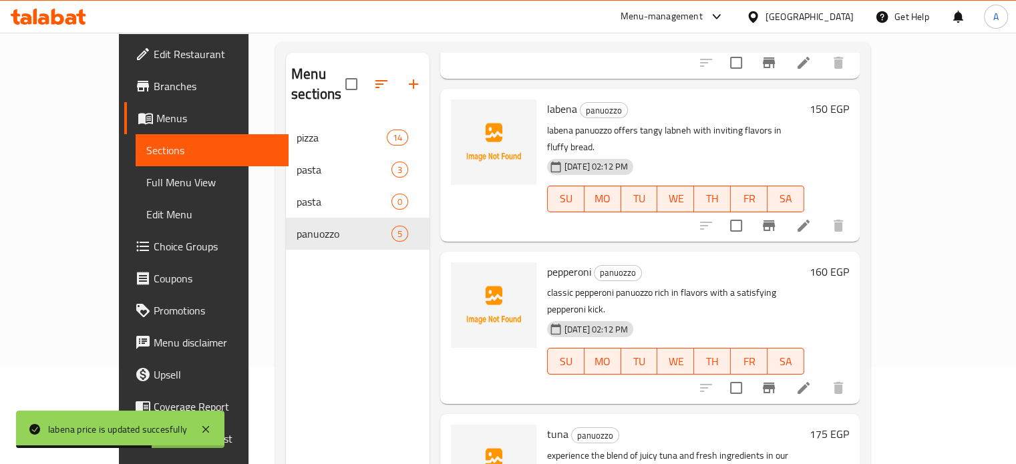
click at [849, 262] on h6 "160 EGP" at bounding box center [828, 271] width 39 height 19
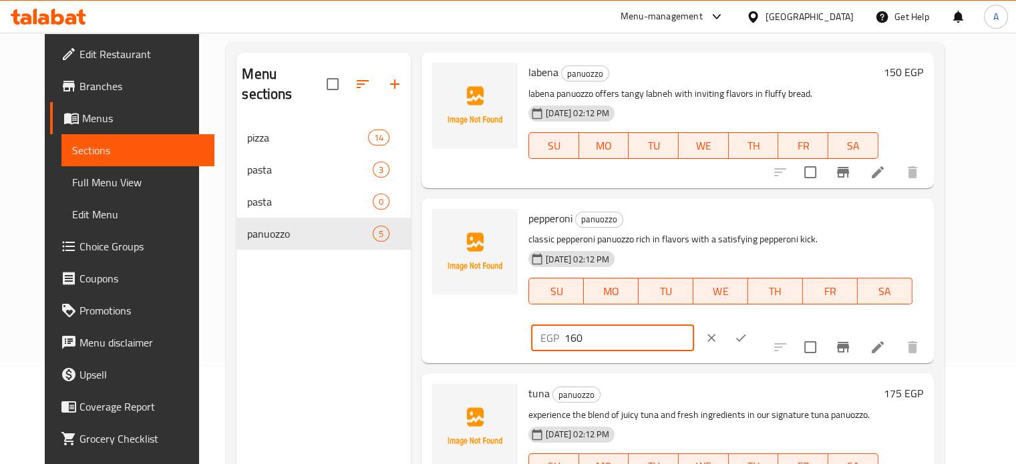
click at [693, 325] on input "160" at bounding box center [628, 338] width 129 height 27
type input "170"
click at [755, 323] on button "ok" at bounding box center [740, 337] width 29 height 29
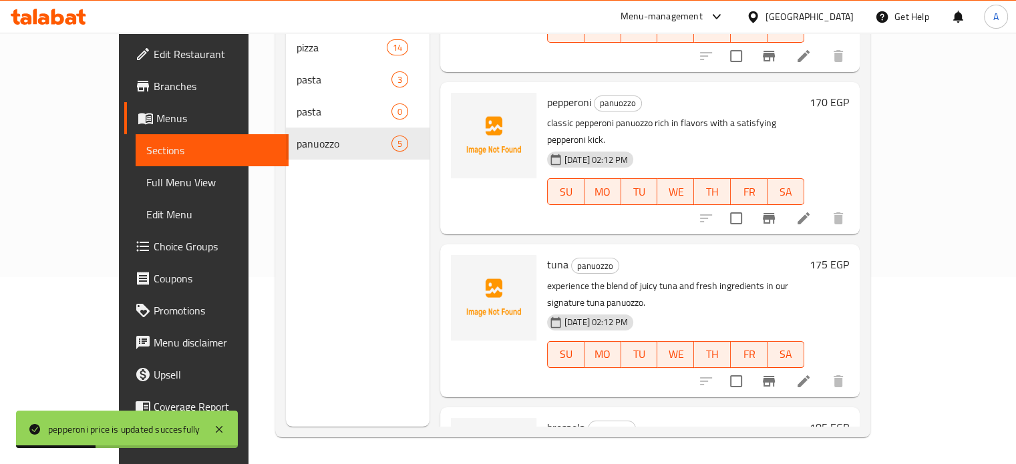
scroll to position [299, 0]
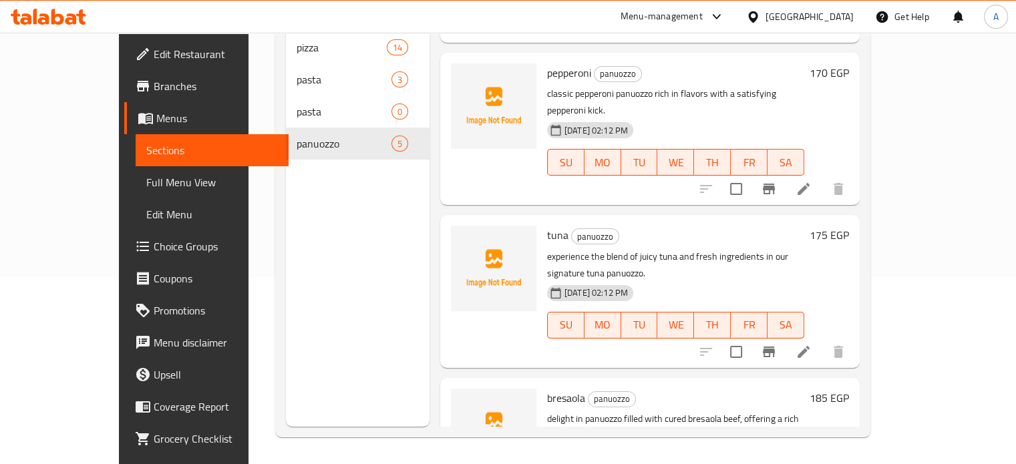
click at [849, 389] on h6 "185 EGP" at bounding box center [828, 398] width 39 height 19
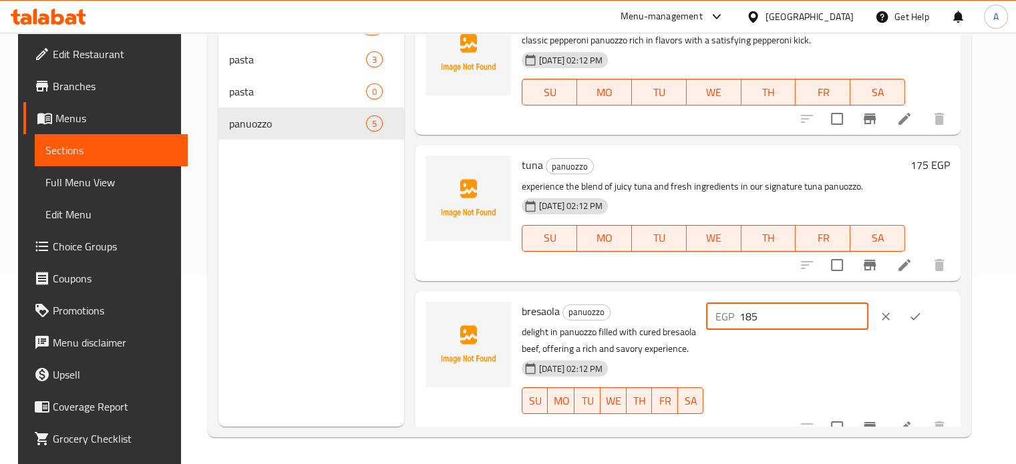
drag, startPoint x: 782, startPoint y: 317, endPoint x: 793, endPoint y: 317, distance: 11.4
click at [793, 317] on input "185" at bounding box center [803, 316] width 129 height 27
type input "170"
click at [922, 317] on icon "ok" at bounding box center [914, 316] width 13 height 13
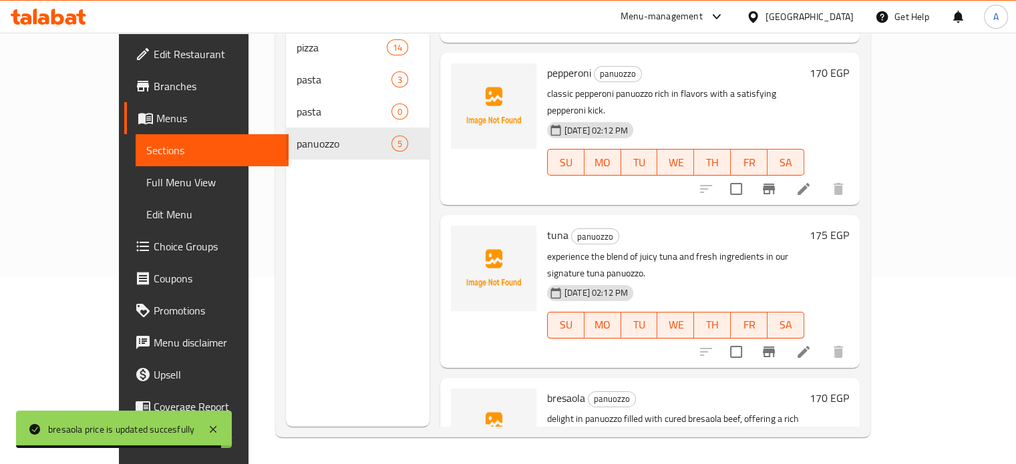
click at [849, 226] on h6 "175 EGP" at bounding box center [828, 235] width 39 height 19
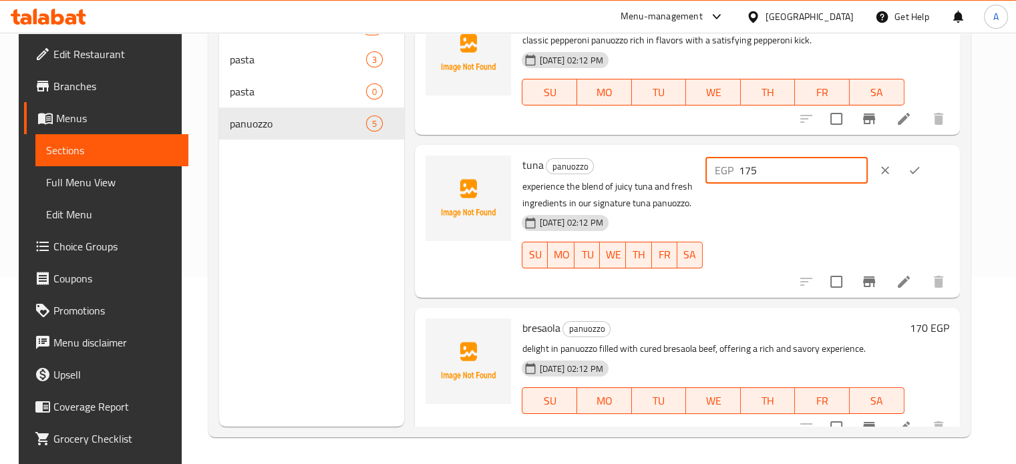
drag, startPoint x: 781, startPoint y: 170, endPoint x: 832, endPoint y: 170, distance: 50.8
click at [832, 170] on input "175" at bounding box center [803, 170] width 129 height 27
type input "160"
click at [921, 164] on icon "ok" at bounding box center [914, 170] width 13 height 13
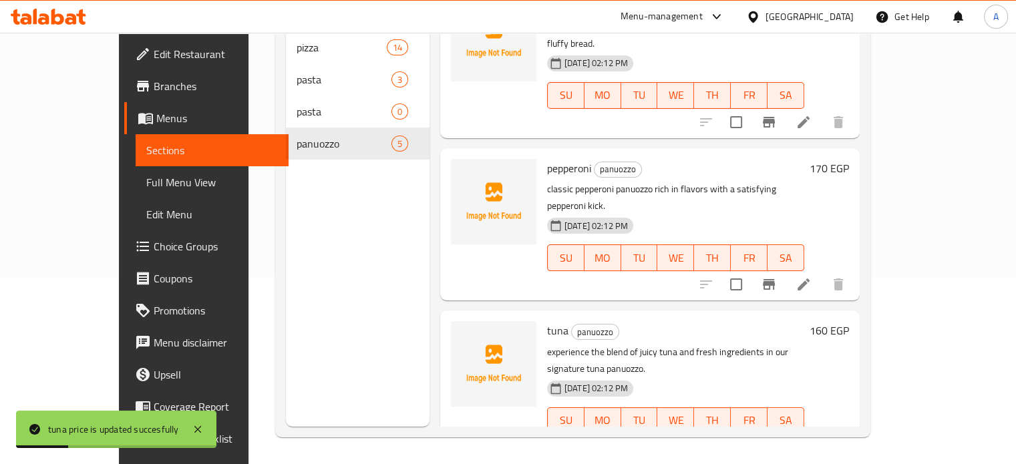
scroll to position [202, 0]
click at [849, 160] on h6 "170 EGP" at bounding box center [828, 169] width 39 height 19
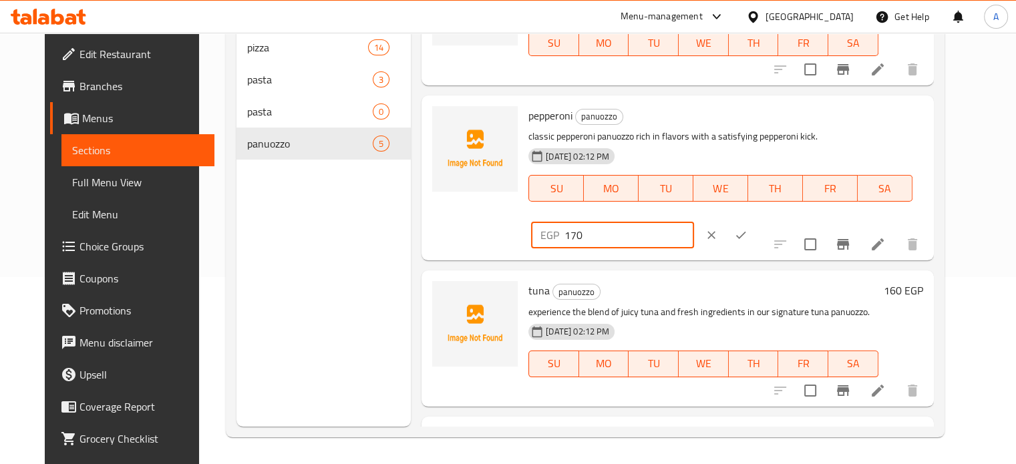
drag, startPoint x: 780, startPoint y: 120, endPoint x: 806, endPoint y: 119, distance: 26.1
click at [693, 222] on input "170" at bounding box center [628, 235] width 129 height 27
type input "145"
click at [747, 228] on icon "ok" at bounding box center [740, 234] width 13 height 13
